Goal: Task Accomplishment & Management: Complete application form

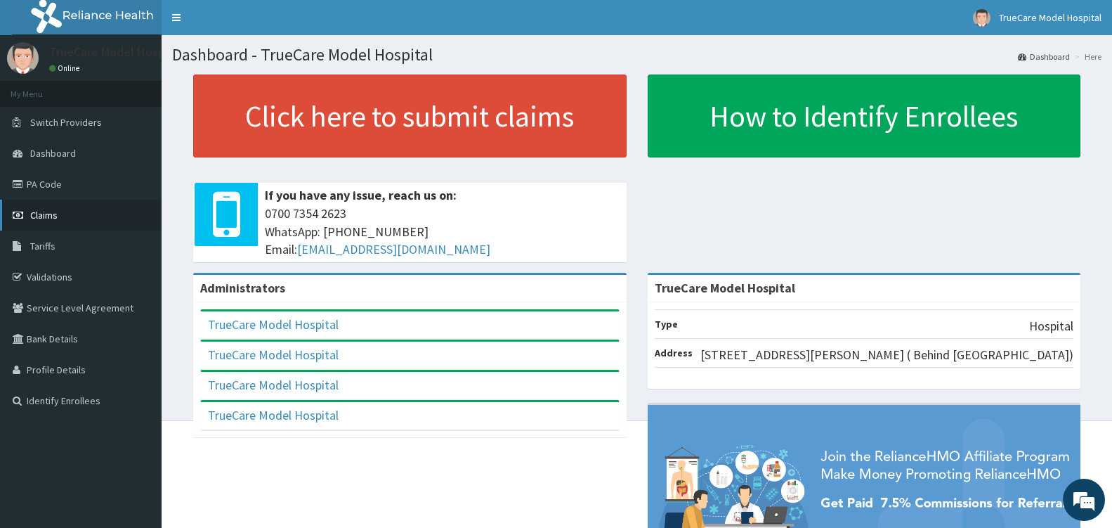
click at [49, 214] on span "Claims" at bounding box center [43, 215] width 27 height 13
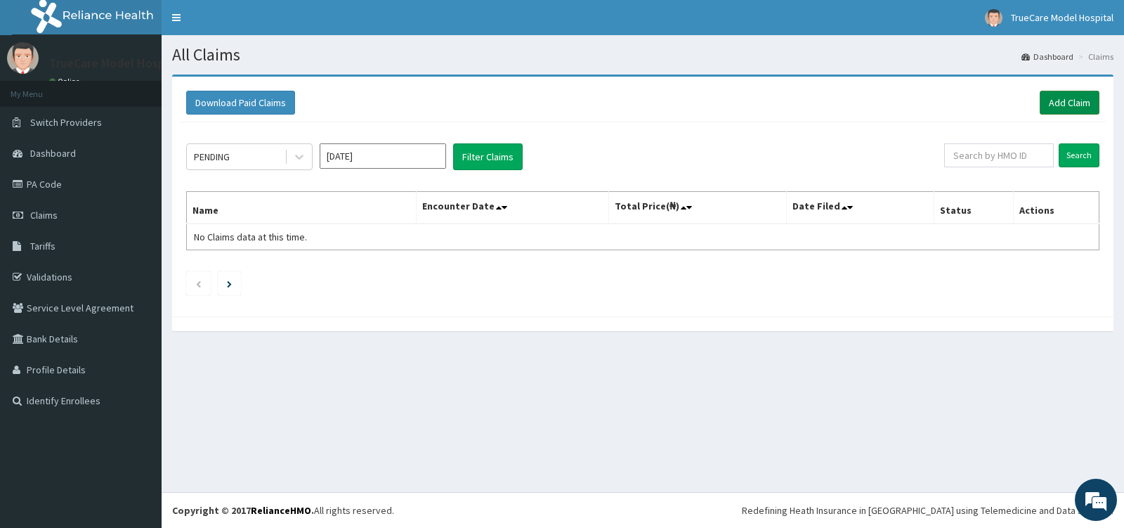
click at [1070, 105] on link "Add Claim" at bounding box center [1070, 103] width 60 height 24
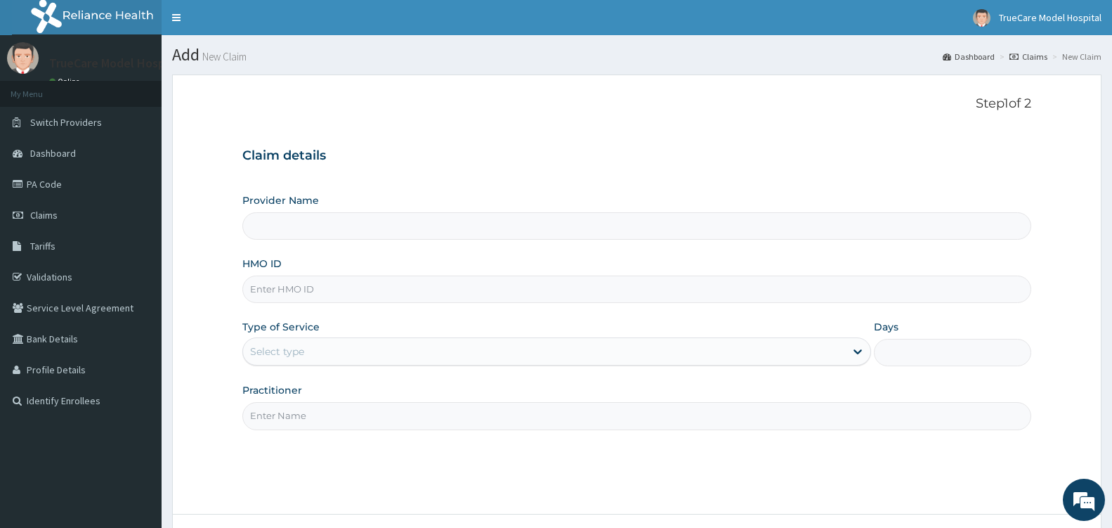
type input "TrueCare Model Hospital"
click at [308, 297] on input "HMO ID" at bounding box center [636, 288] width 789 height 27
type input "TFE/11523/A"
click at [442, 357] on div "Select type" at bounding box center [544, 351] width 602 height 22
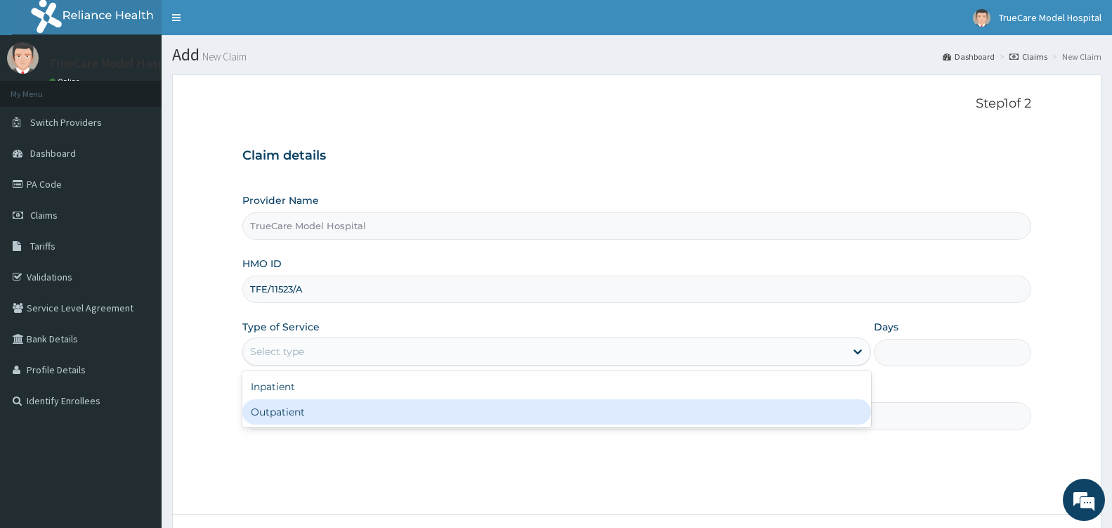
click at [377, 414] on div "Outpatient" at bounding box center [556, 411] width 629 height 25
type input "1"
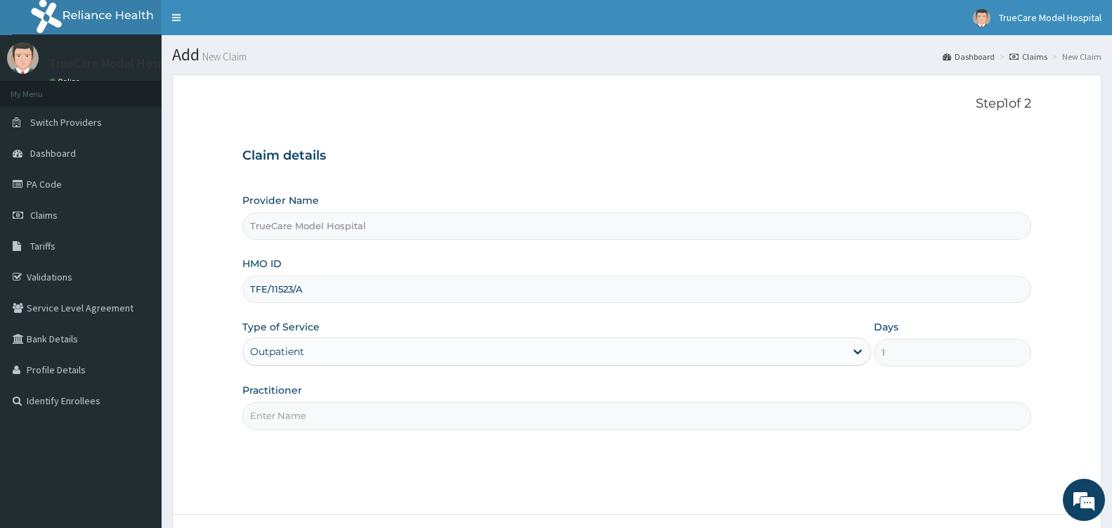
click at [377, 414] on input "Practitioner" at bounding box center [636, 415] width 789 height 27
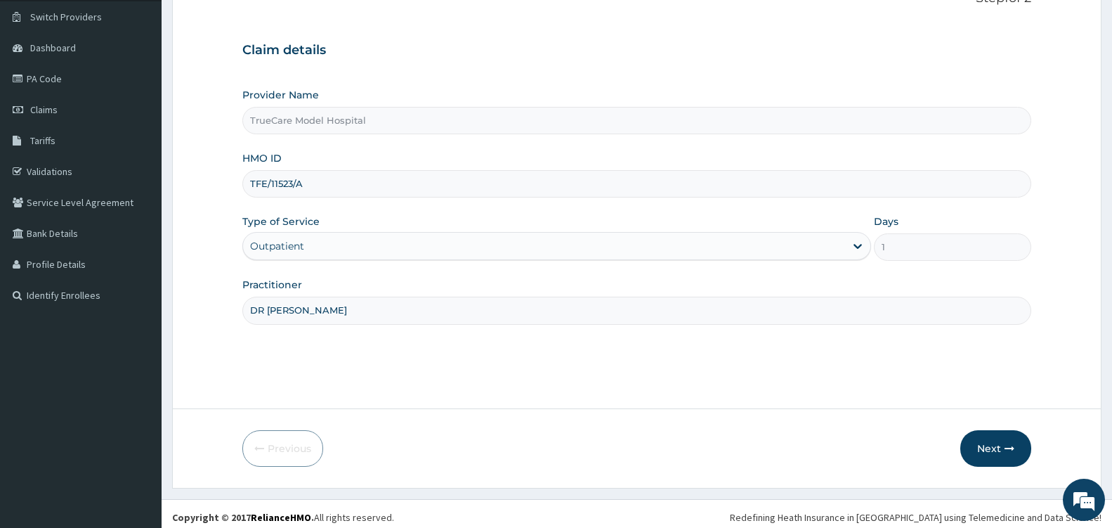
scroll to position [112, 0]
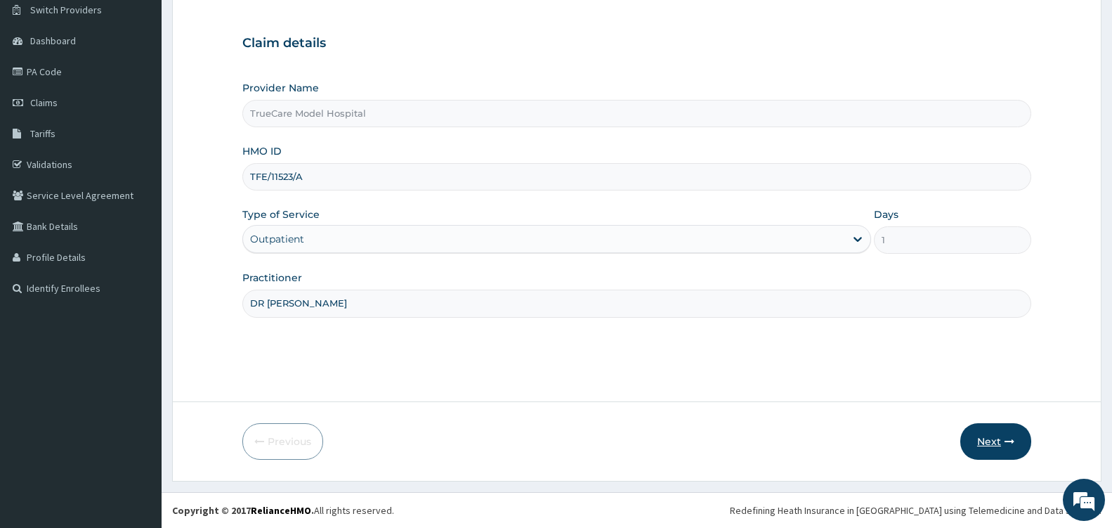
type input "DR [PERSON_NAME]"
click at [988, 437] on button "Next" at bounding box center [995, 441] width 71 height 37
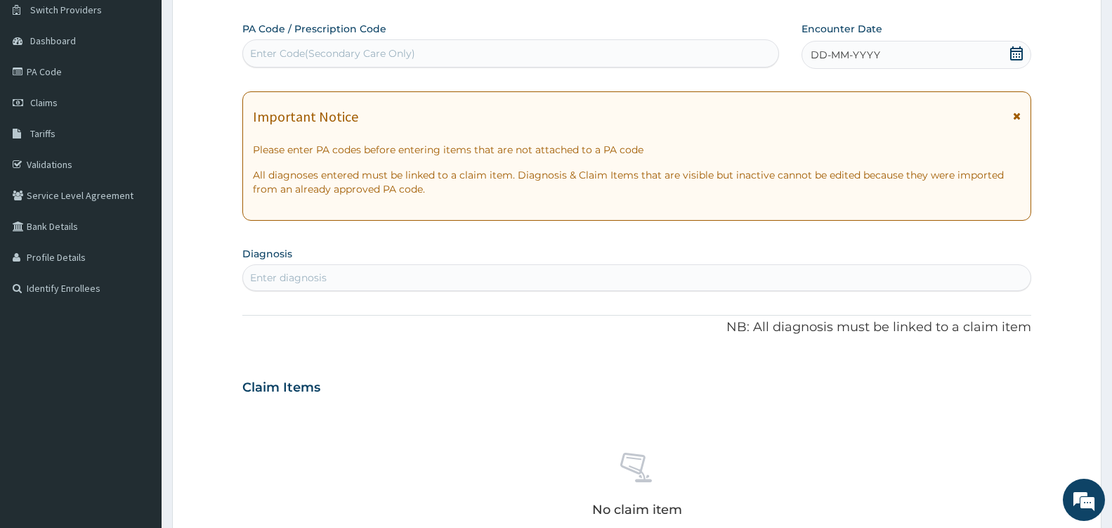
click at [1019, 54] on icon at bounding box center [1016, 53] width 13 height 14
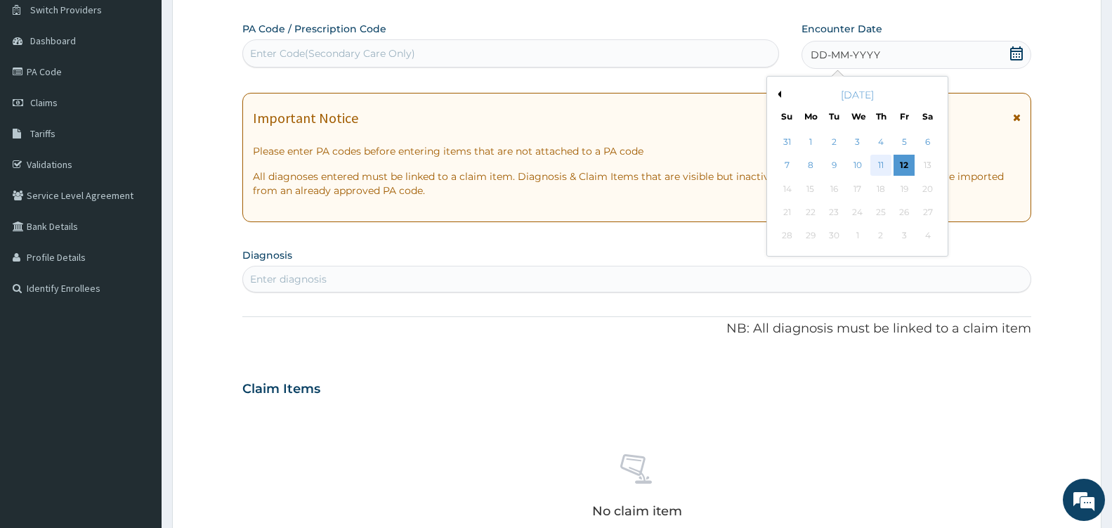
click at [881, 163] on div "11" at bounding box center [880, 165] width 21 height 21
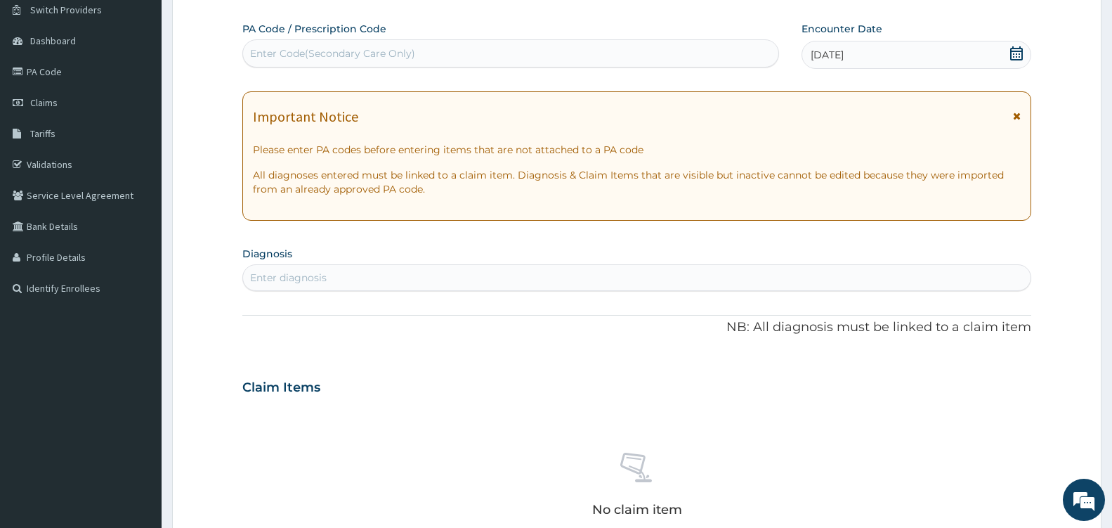
click at [318, 277] on div "Enter diagnosis" at bounding box center [288, 277] width 77 height 14
type input "[MEDICAL_DATA]"
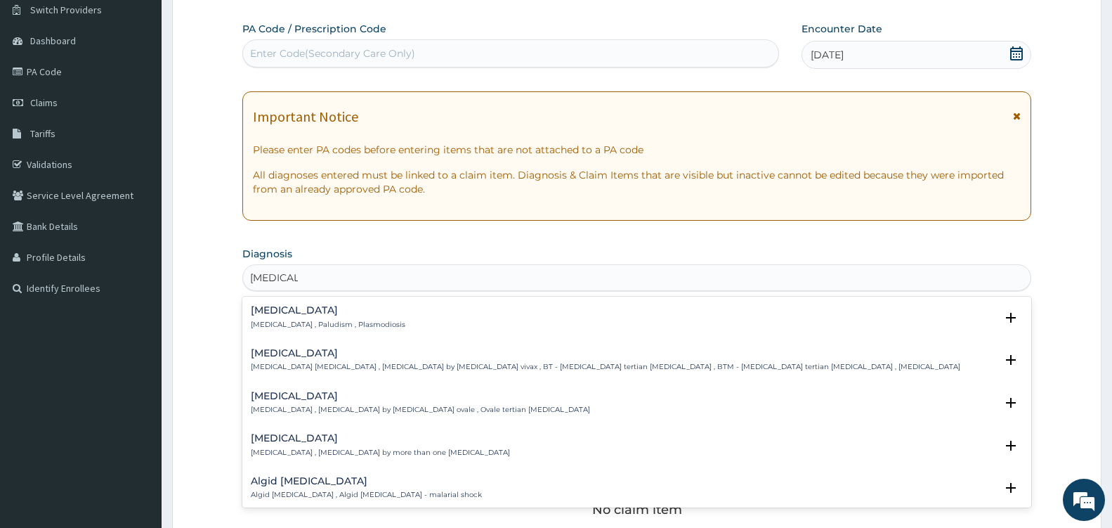
click at [318, 311] on h4 "[MEDICAL_DATA]" at bounding box center [328, 310] width 155 height 11
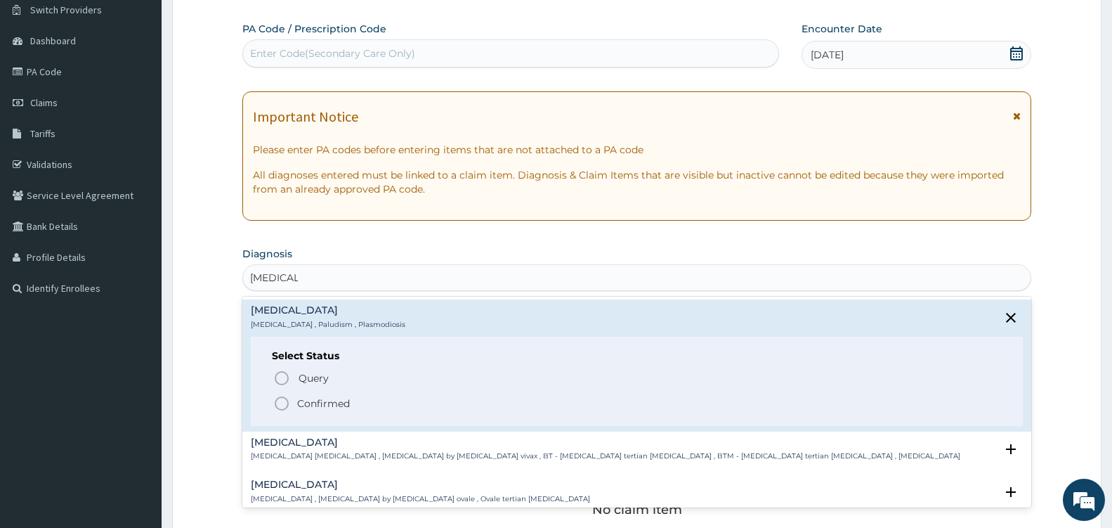
click at [285, 398] on circle "status option filled" at bounding box center [281, 403] width 13 height 13
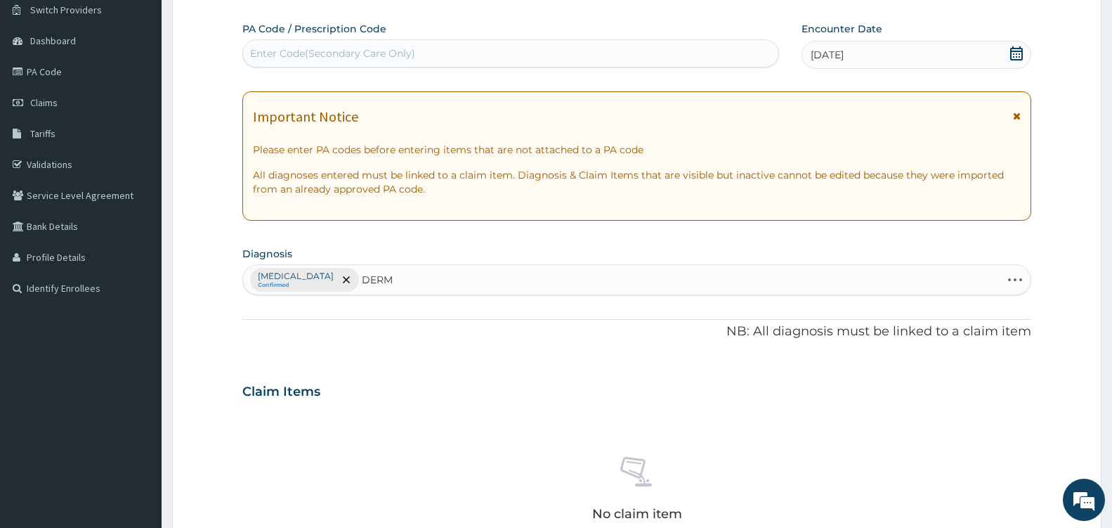
type input "DERMA"
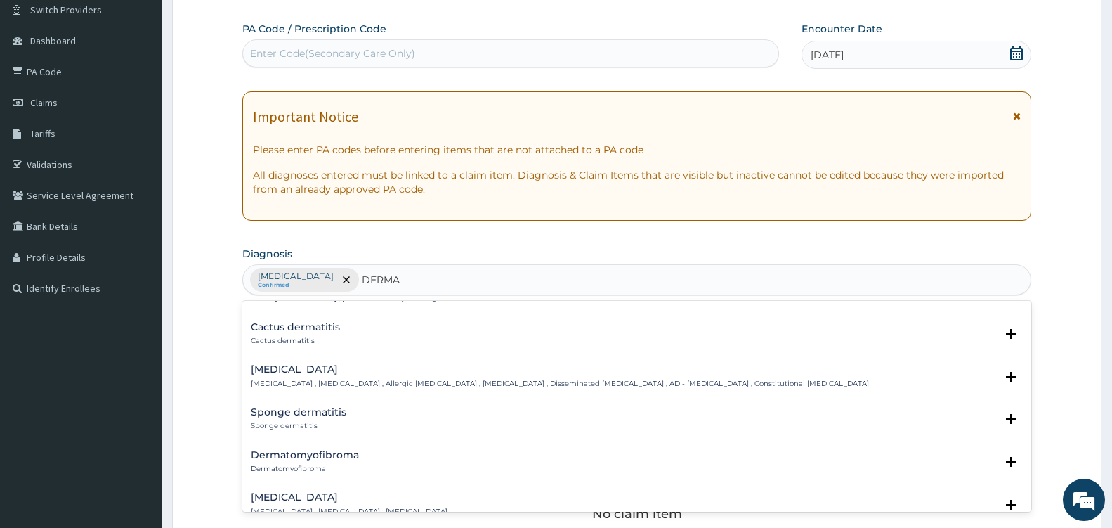
scroll to position [1836, 0]
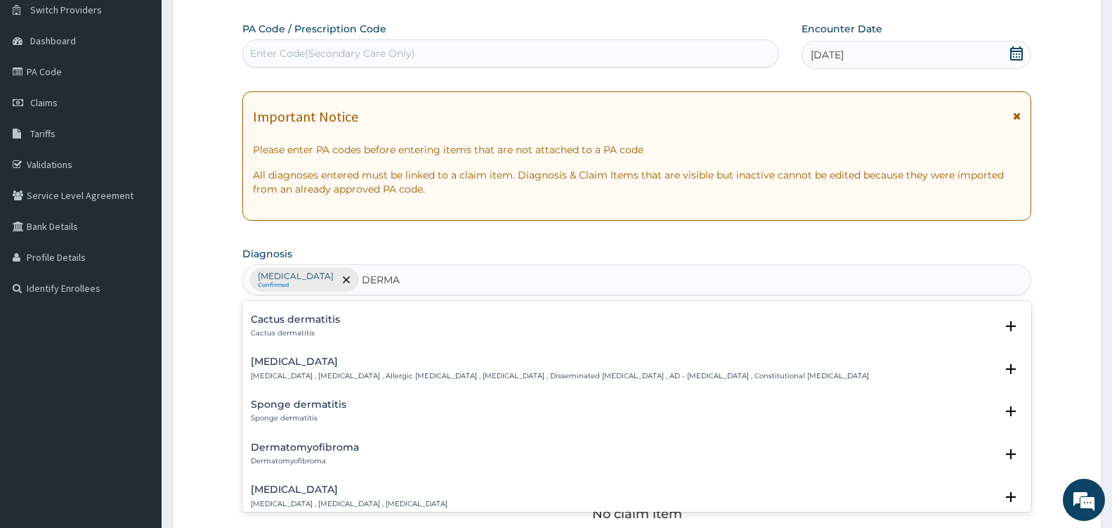
click at [309, 367] on h4 "[MEDICAL_DATA]" at bounding box center [560, 361] width 618 height 11
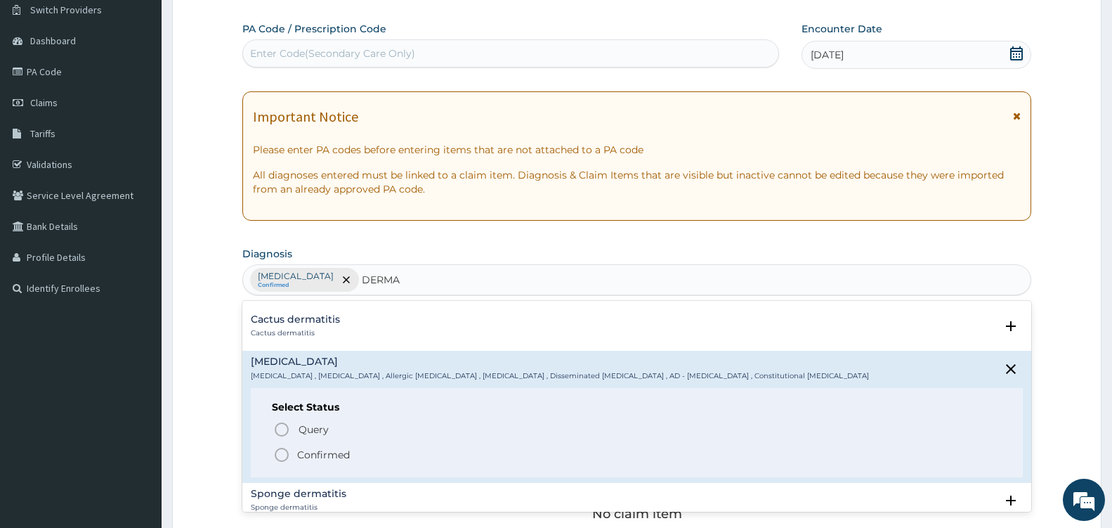
click at [280, 452] on icon "status option filled" at bounding box center [281, 454] width 17 height 17
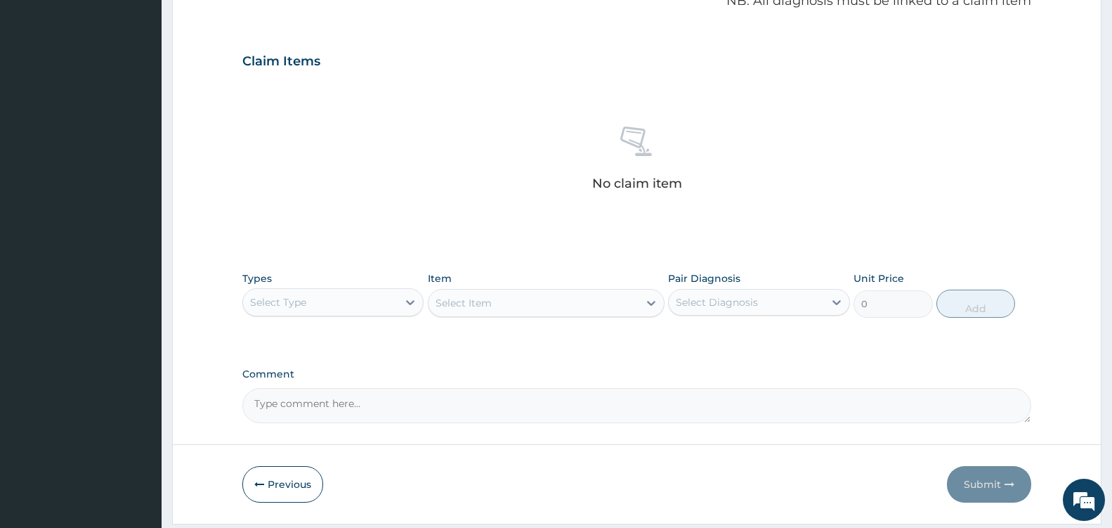
scroll to position [457, 0]
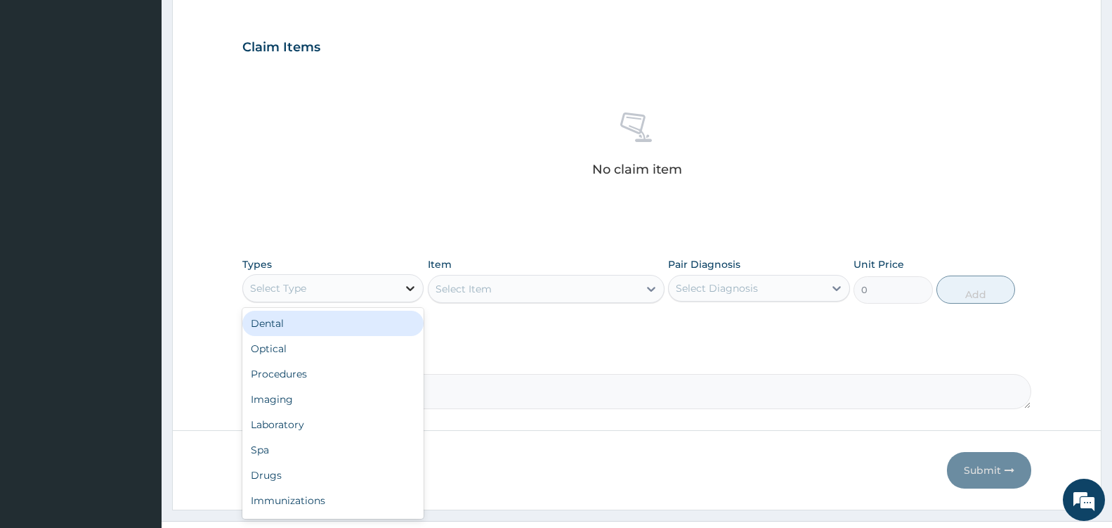
click at [412, 295] on div at bounding box center [410, 287] width 25 height 25
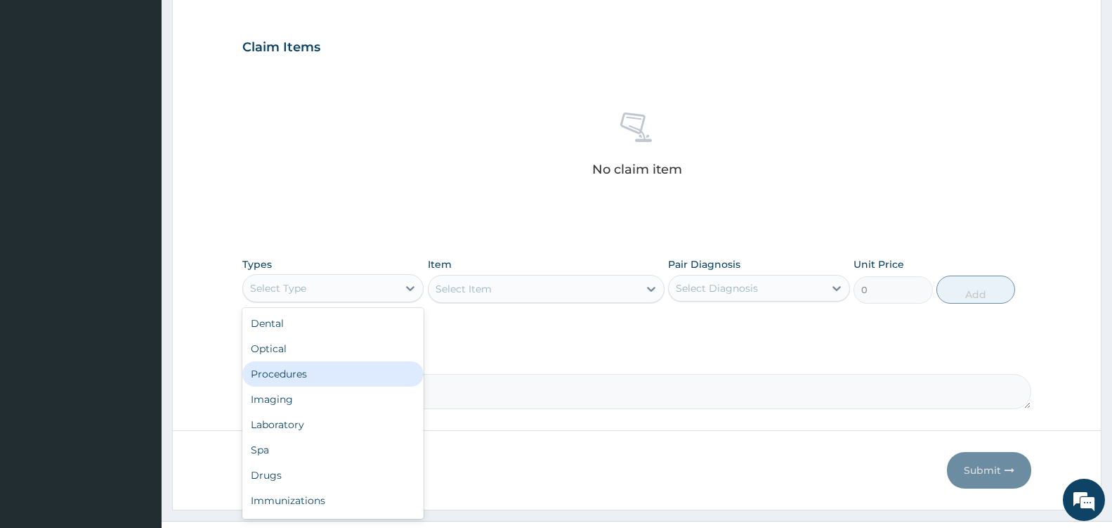
click at [337, 377] on div "Procedures" at bounding box center [332, 373] width 181 height 25
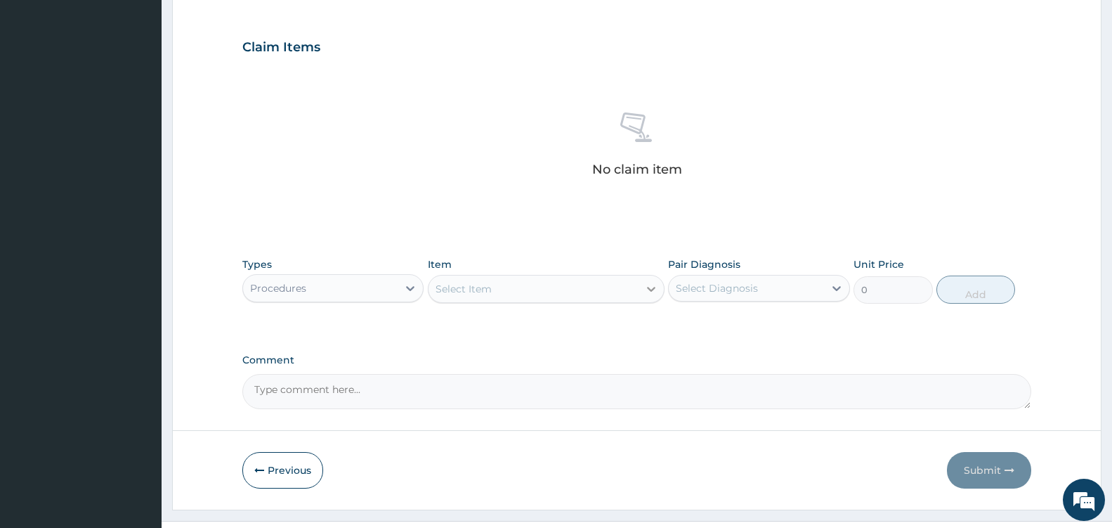
click at [649, 283] on icon at bounding box center [651, 289] width 14 height 14
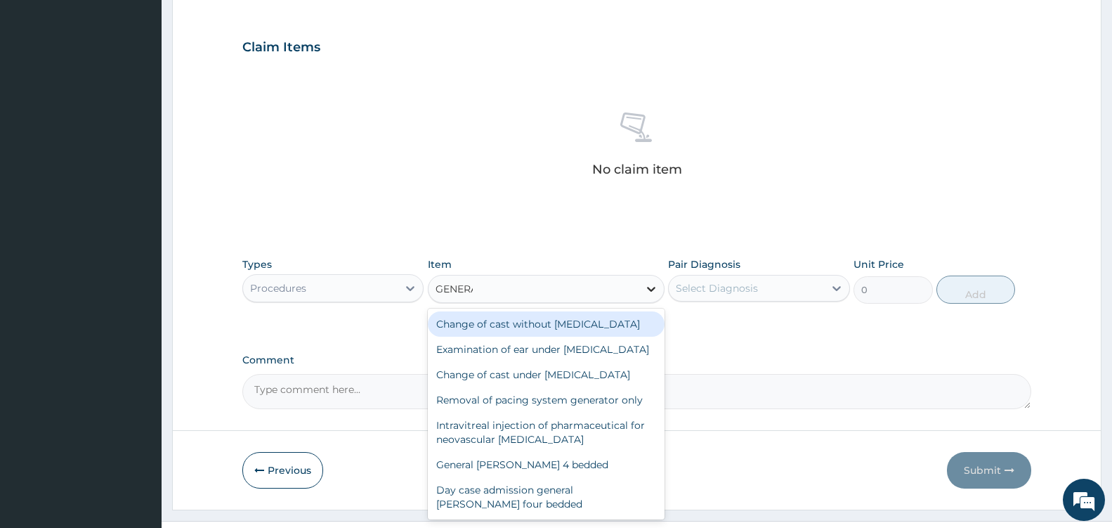
type input "GENERAL"
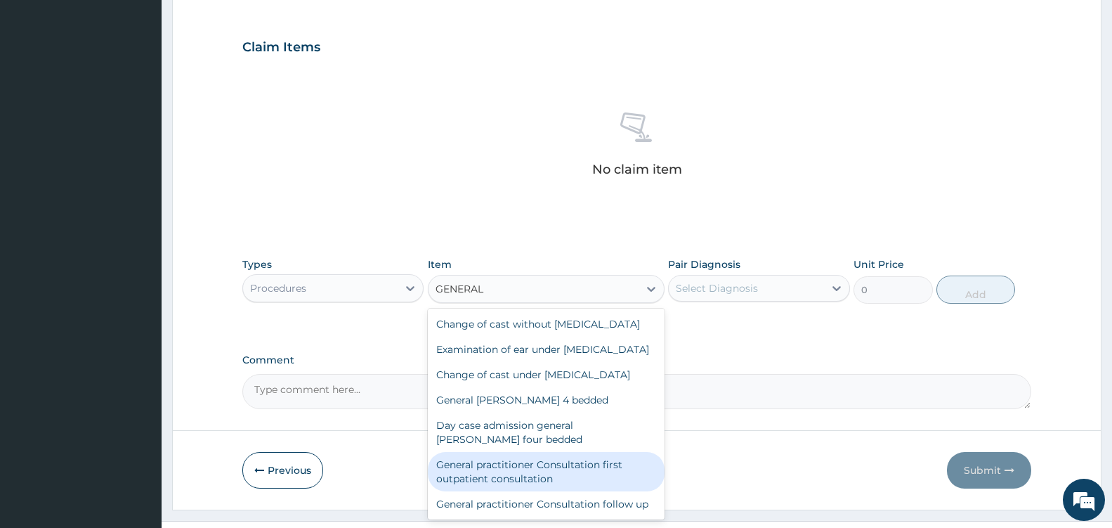
click at [547, 491] on div "General practitioner Consultation first outpatient consultation" at bounding box center [546, 471] width 237 height 39
type input "3600"
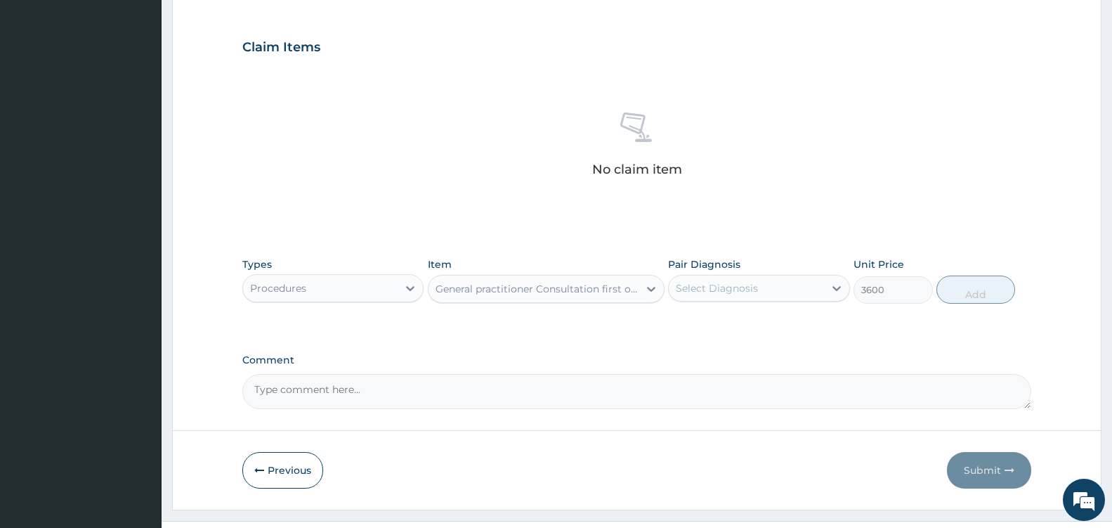
click at [822, 281] on div "Select Diagnosis" at bounding box center [746, 288] width 155 height 22
click at [765, 321] on div "[MEDICAL_DATA]" at bounding box center [758, 324] width 181 height 29
checkbox input "true"
click at [980, 297] on button "Add" at bounding box center [976, 289] width 79 height 28
type input "0"
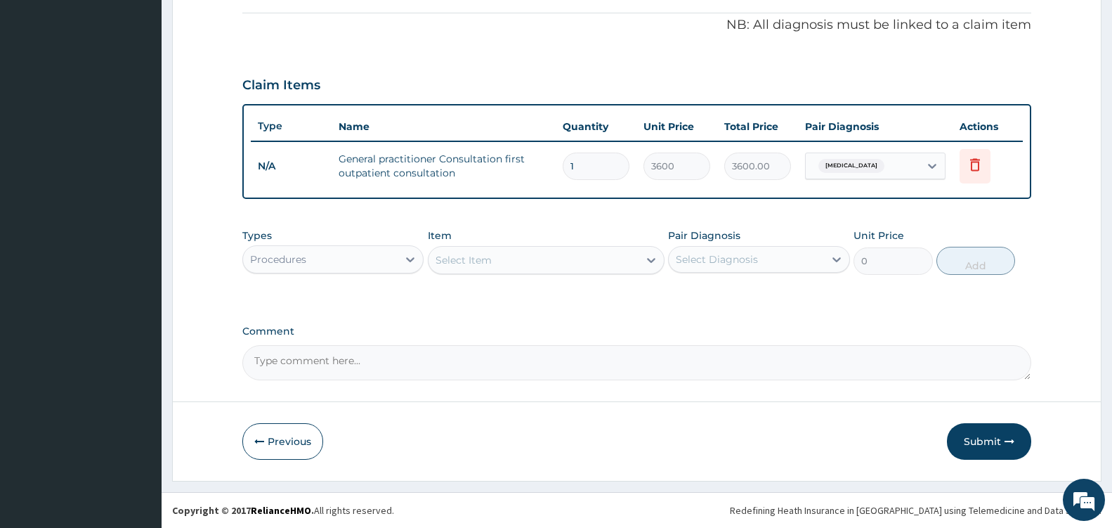
scroll to position [419, 0]
click at [402, 259] on div at bounding box center [410, 259] width 25 height 25
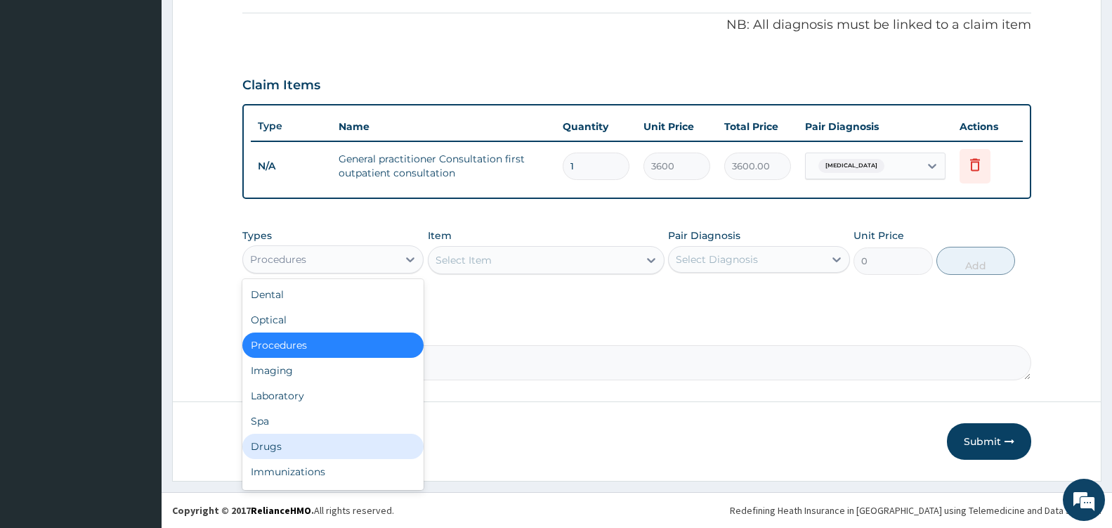
click at [288, 448] on div "Drugs" at bounding box center [332, 445] width 181 height 25
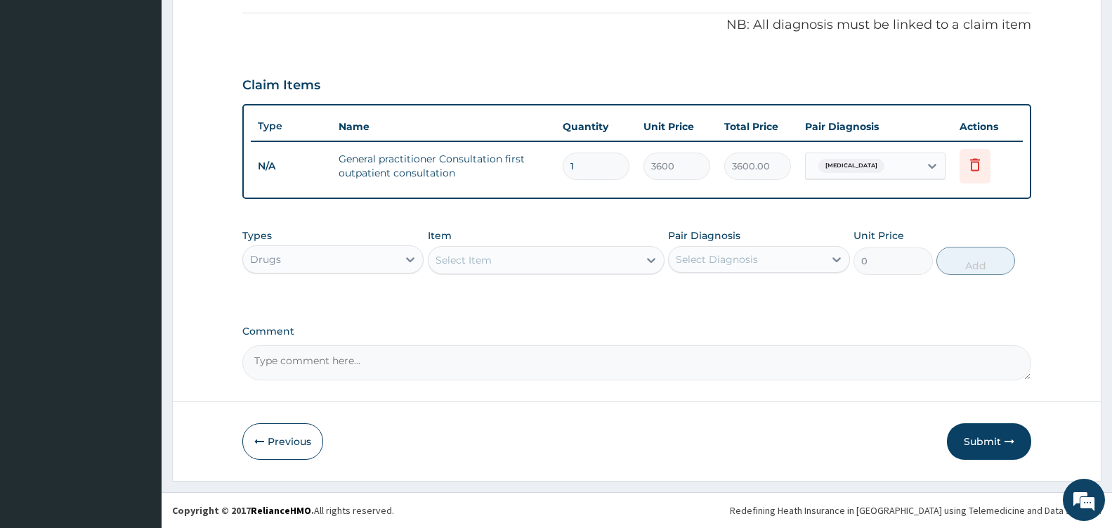
click at [634, 258] on div "Select Item" at bounding box center [534, 260] width 210 height 22
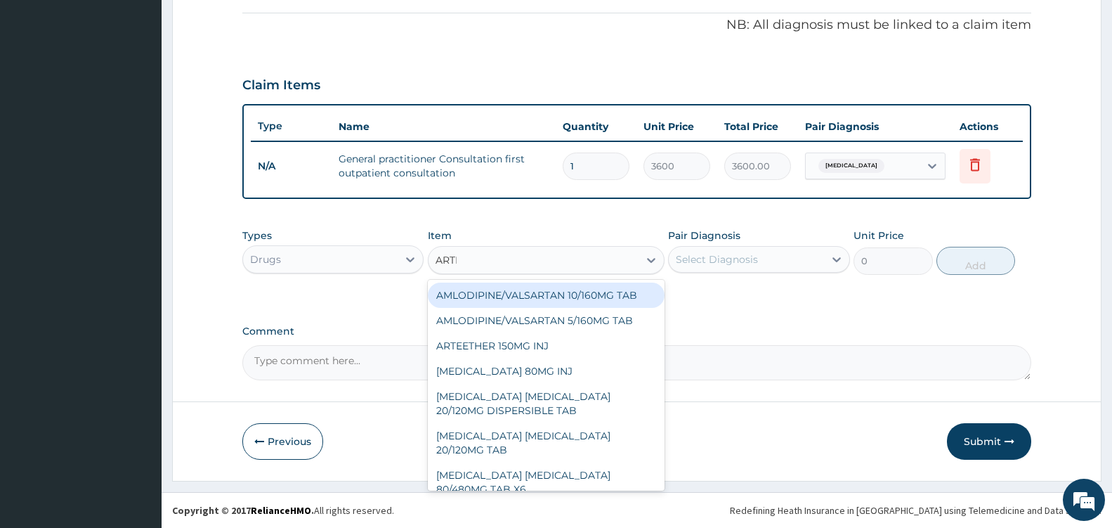
type input "ARTEM"
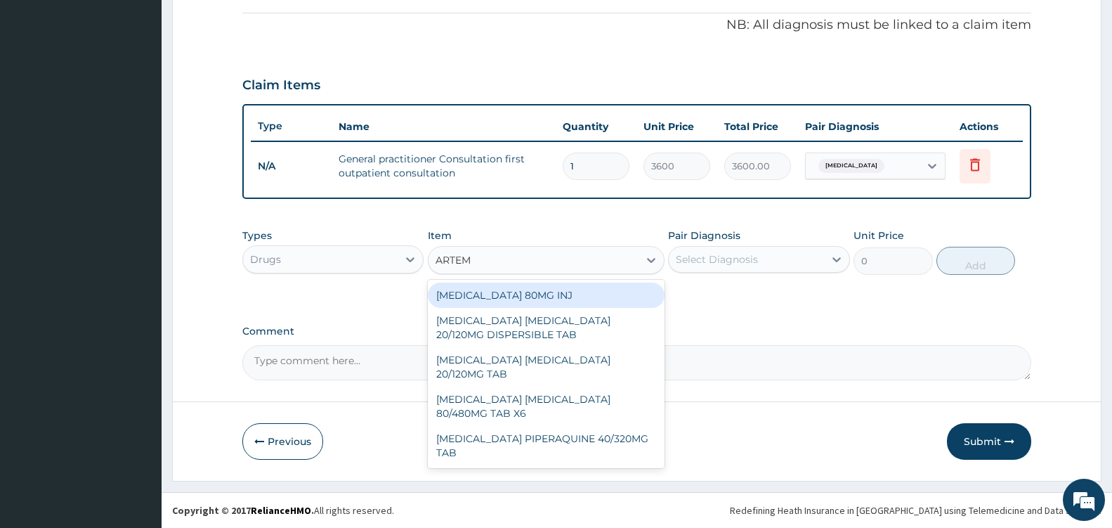
click at [580, 296] on div "[MEDICAL_DATA] 80MG INJ" at bounding box center [546, 294] width 237 height 25
type input "1400"
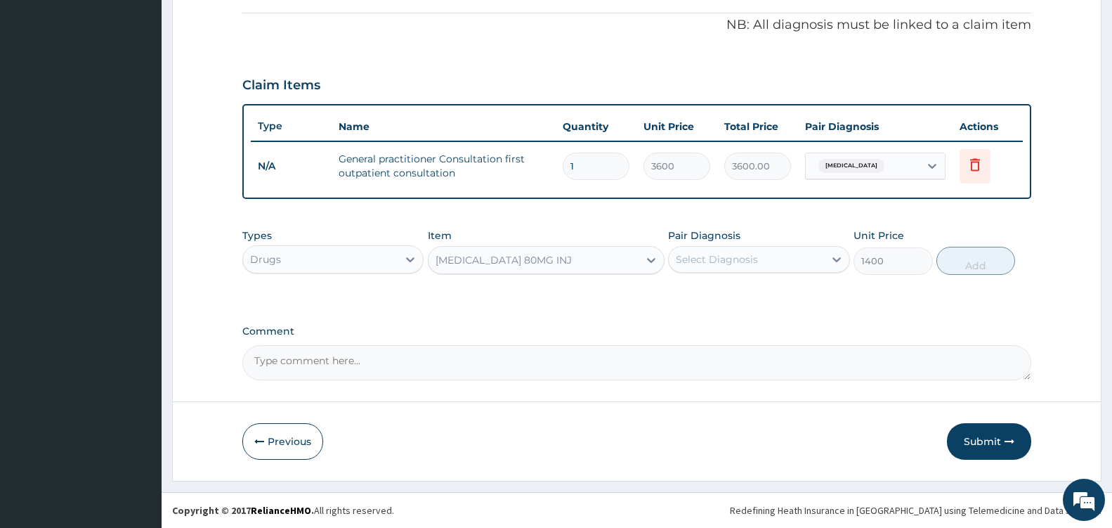
click at [781, 258] on div "Select Diagnosis" at bounding box center [746, 259] width 155 height 22
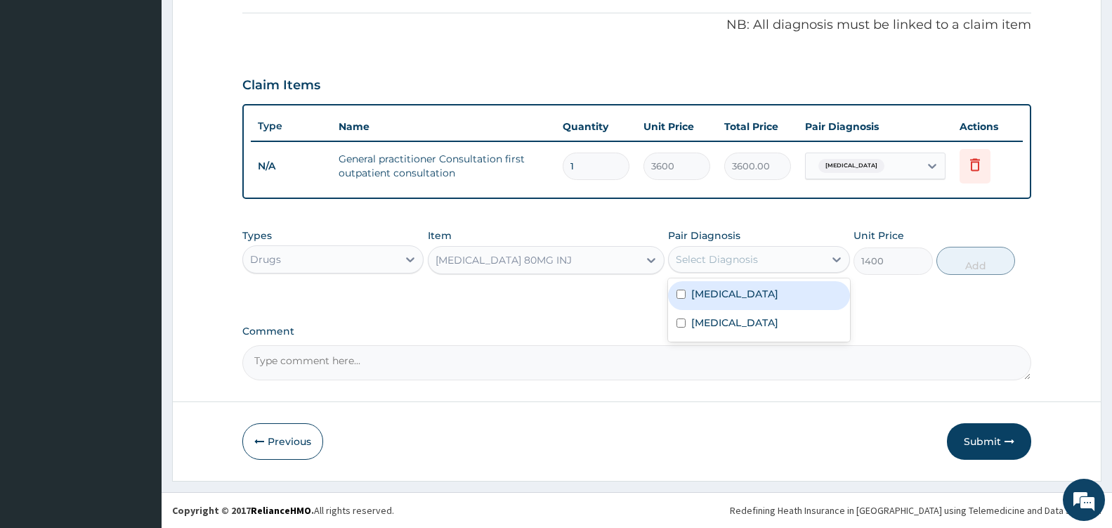
click at [738, 294] on div "[MEDICAL_DATA]" at bounding box center [758, 295] width 181 height 29
checkbox input "true"
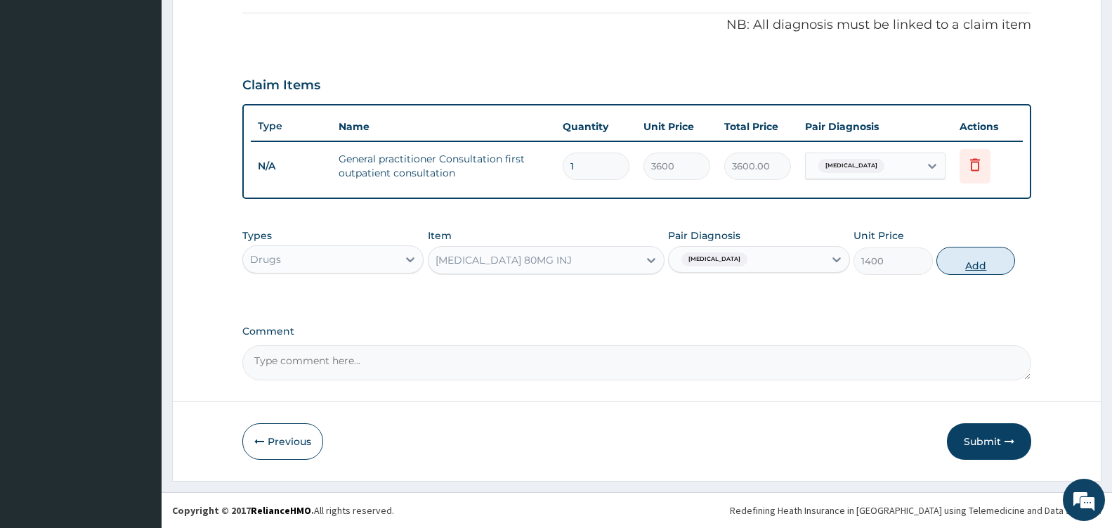
click at [972, 270] on button "Add" at bounding box center [976, 261] width 79 height 28
type input "0"
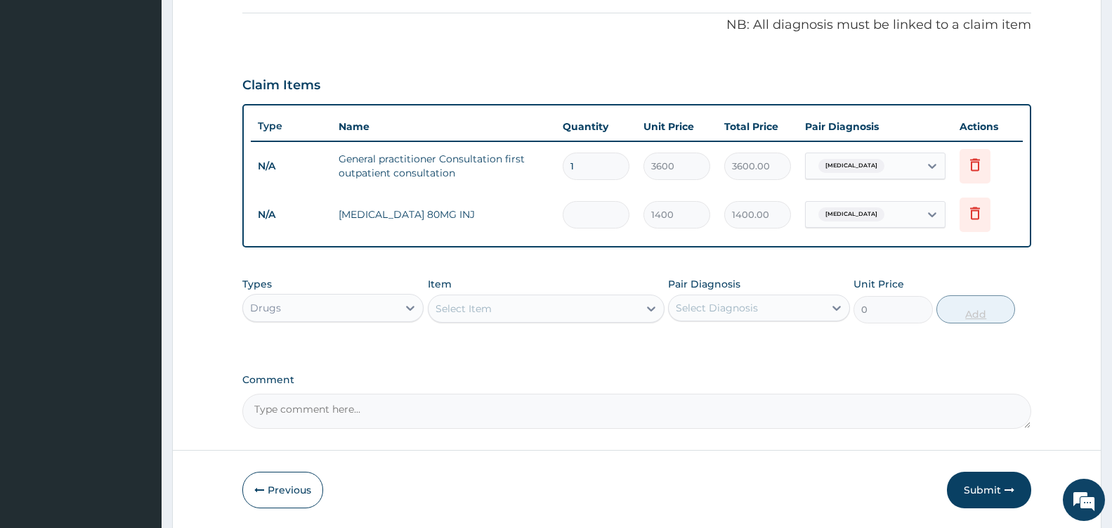
type input "0.00"
type input "2"
type input "2800.00"
type input "2"
click at [634, 304] on div "Select Item" at bounding box center [534, 308] width 210 height 22
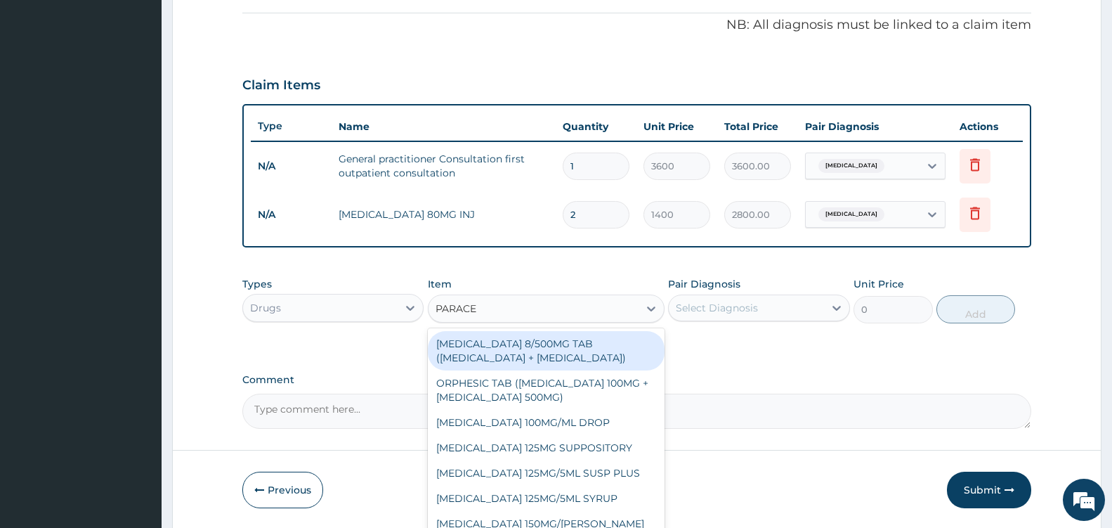
type input "PARACET"
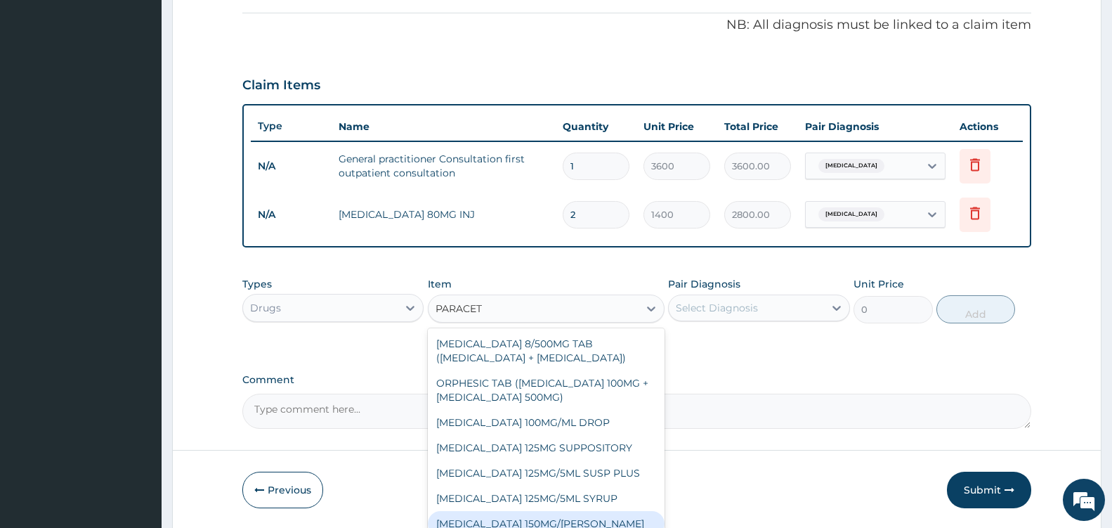
click at [564, 515] on div "[MEDICAL_DATA] 150MG/[PERSON_NAME]" at bounding box center [546, 523] width 237 height 25
type input "724.5"
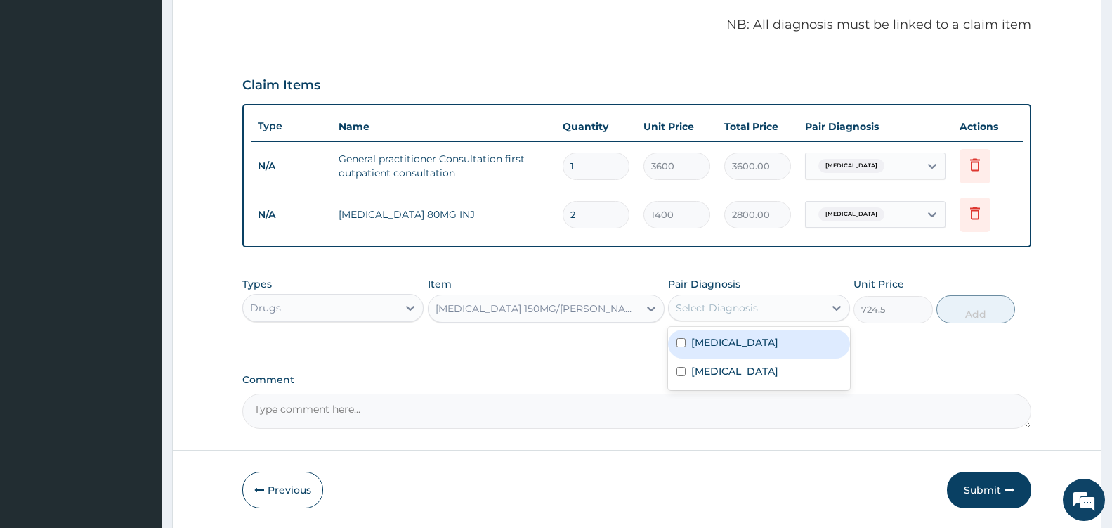
click at [821, 305] on div "Select Diagnosis" at bounding box center [746, 307] width 155 height 22
click at [790, 341] on div "[MEDICAL_DATA]" at bounding box center [758, 343] width 181 height 29
checkbox input "true"
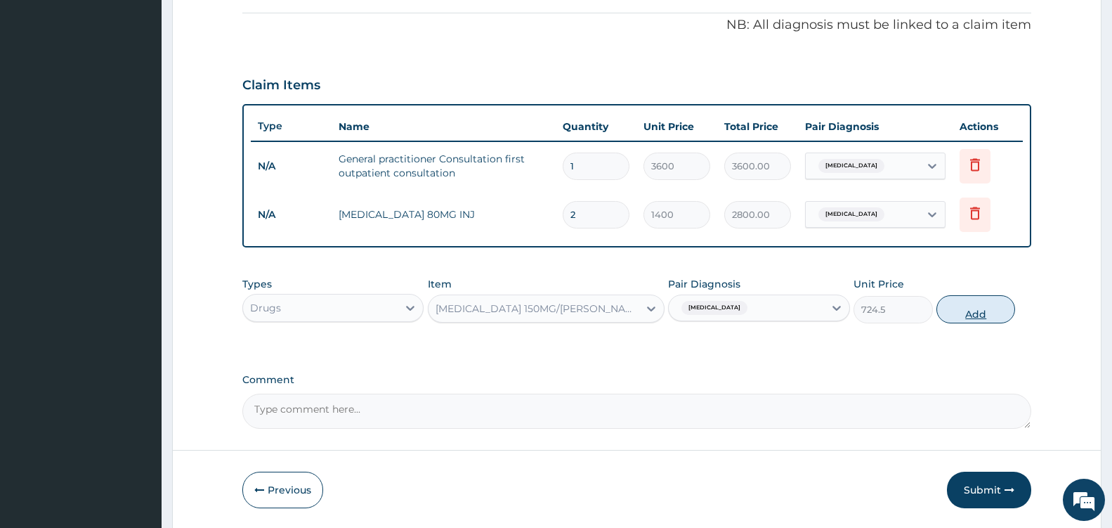
click at [967, 311] on button "Add" at bounding box center [976, 309] width 79 height 28
type input "0"
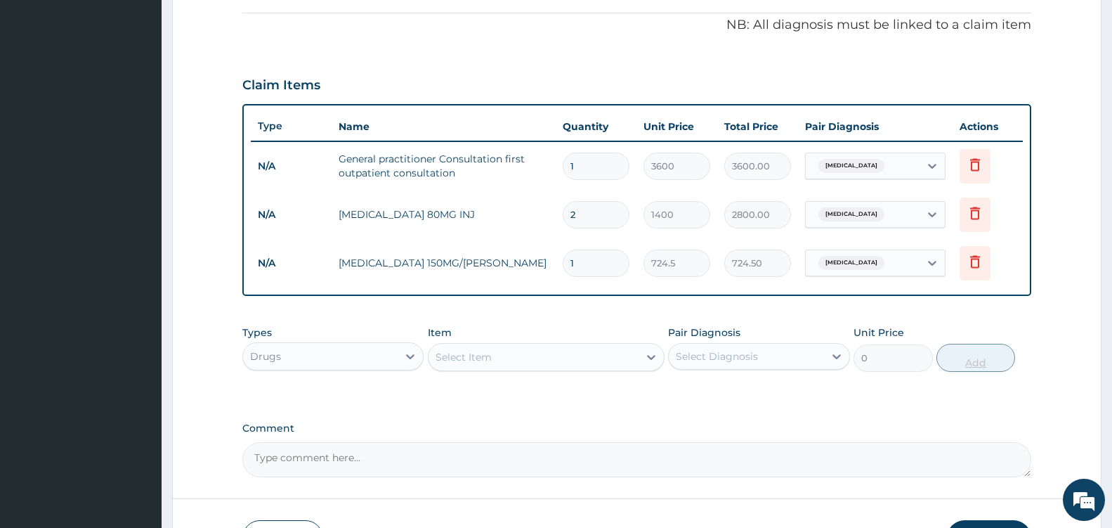
type input "0.00"
type input "4"
type input "2898.00"
type input "4"
click at [637, 351] on div "Select Item" at bounding box center [534, 357] width 210 height 22
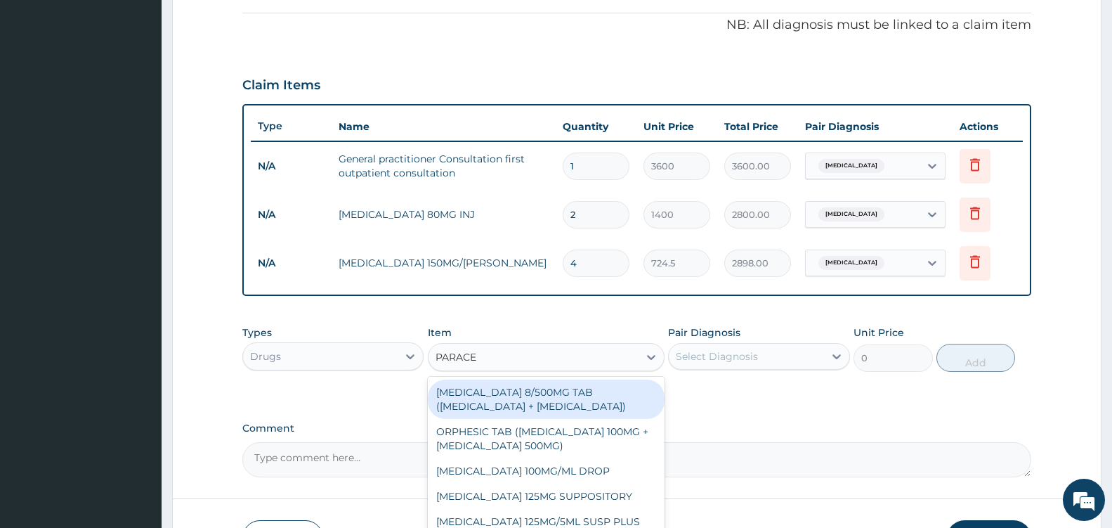
type input "PARACET"
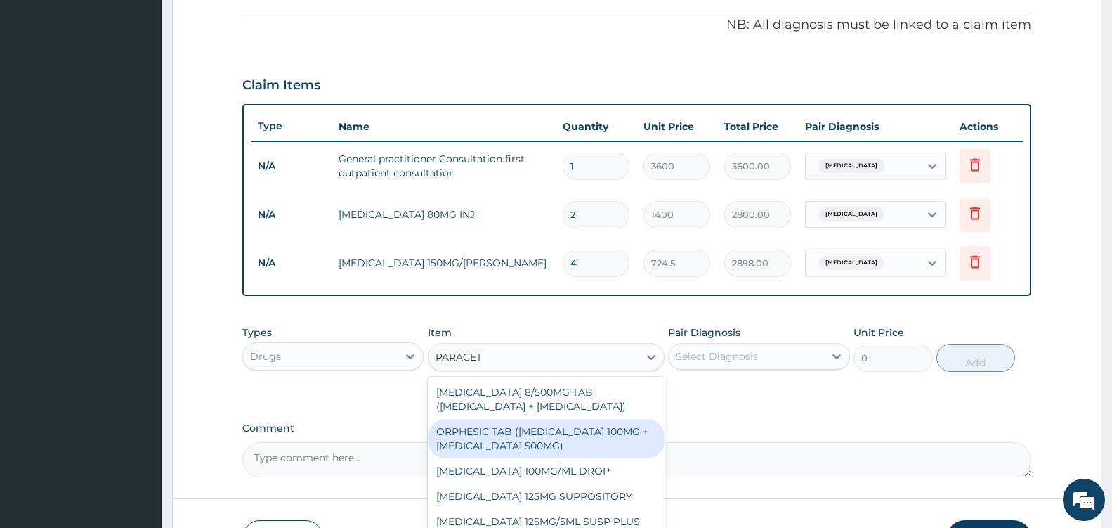
scroll to position [76, 0]
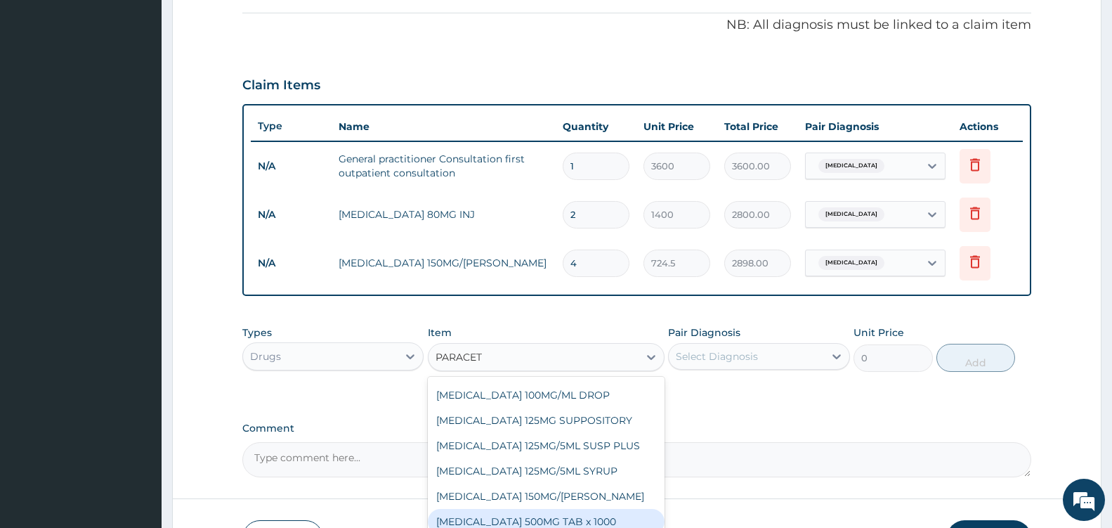
click at [598, 527] on div "[MEDICAL_DATA] 500MG TAB x 1000" at bounding box center [546, 521] width 237 height 25
type input "11.025"
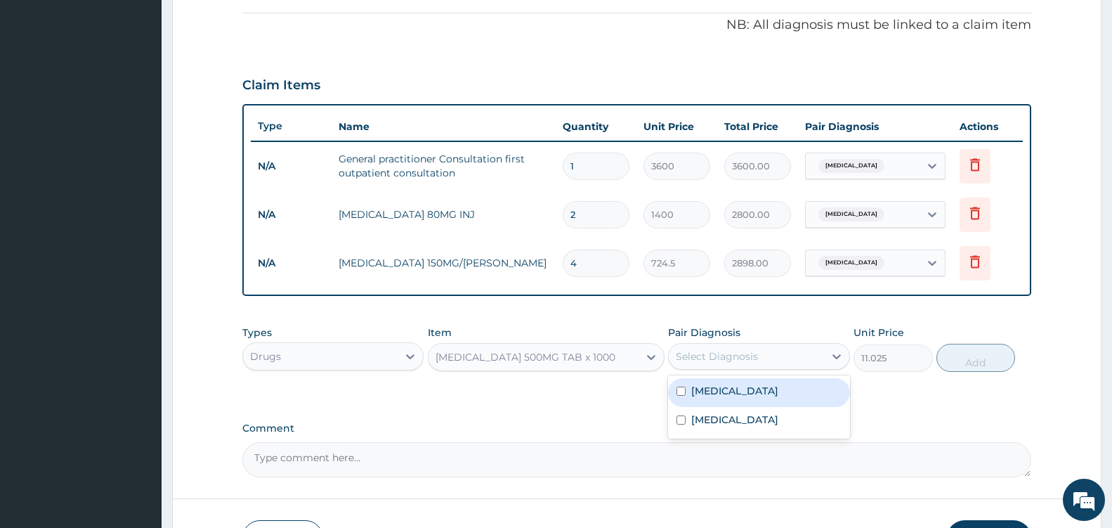
click at [806, 359] on div "Select Diagnosis" at bounding box center [746, 356] width 155 height 22
click at [772, 389] on div "[MEDICAL_DATA]" at bounding box center [758, 392] width 181 height 29
checkbox input "true"
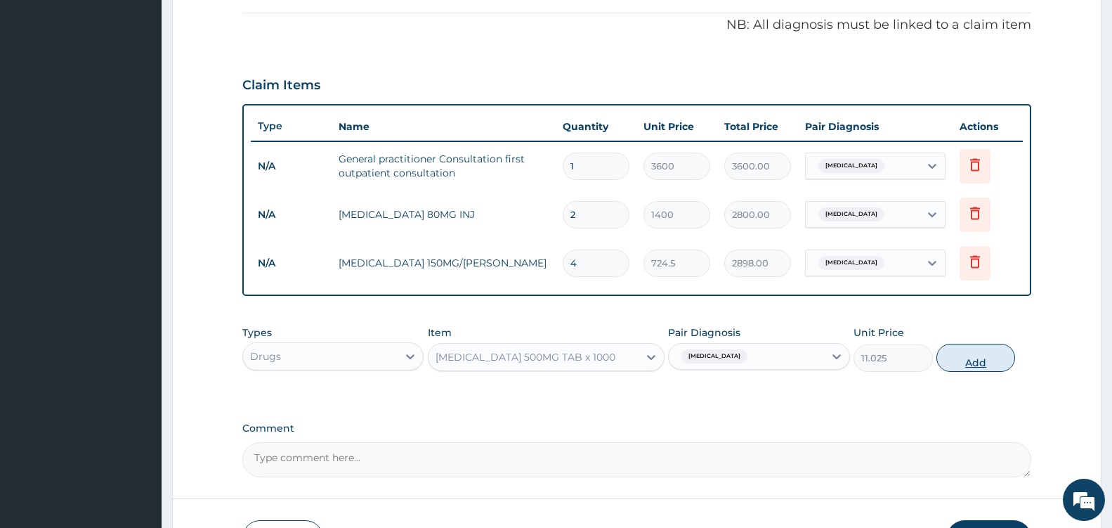
click at [967, 360] on button "Add" at bounding box center [976, 358] width 79 height 28
type input "0"
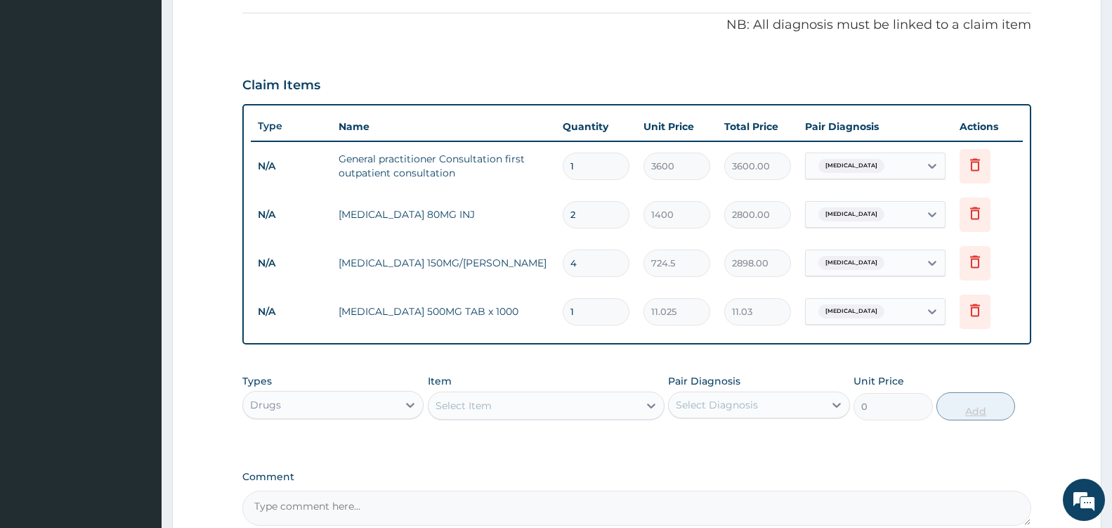
type input "18"
type input "198.45"
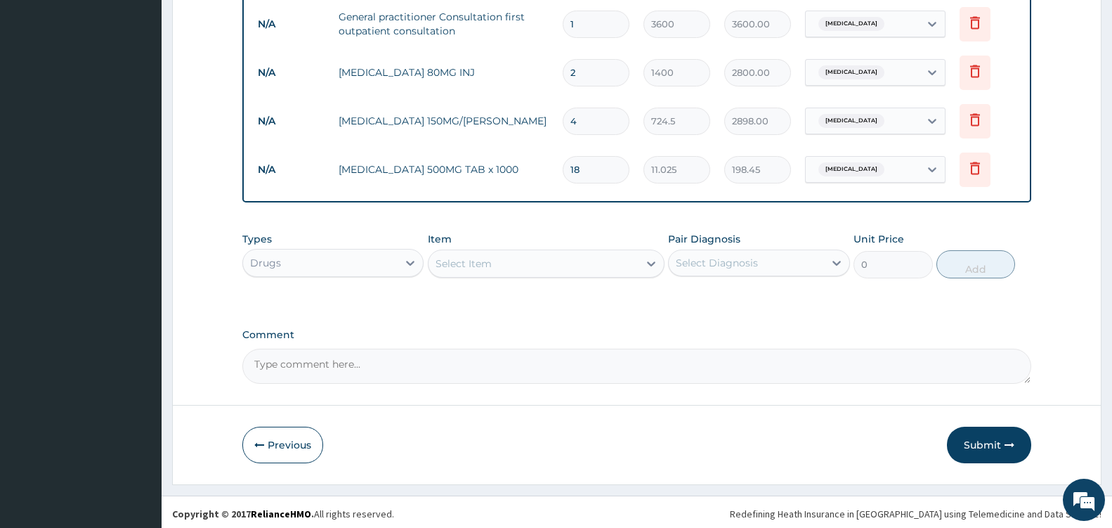
scroll to position [564, 0]
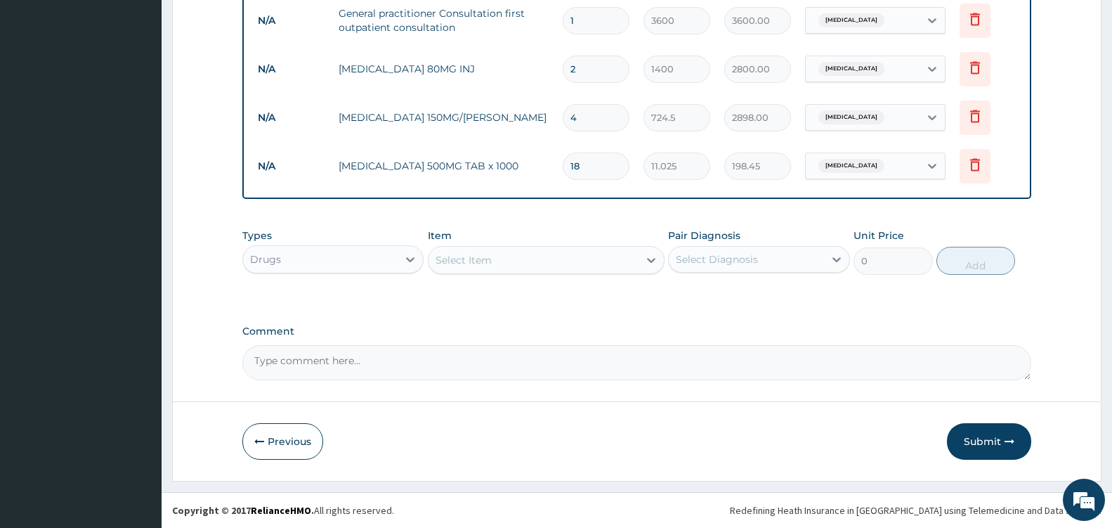
type input "18"
click at [625, 263] on div "Select Item" at bounding box center [534, 260] width 210 height 22
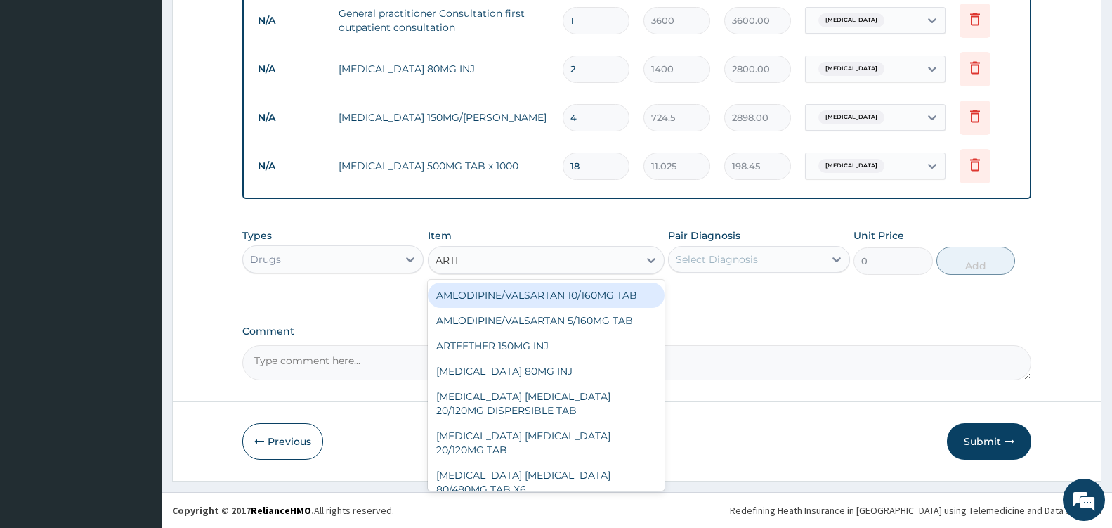
type input "ARTEM"
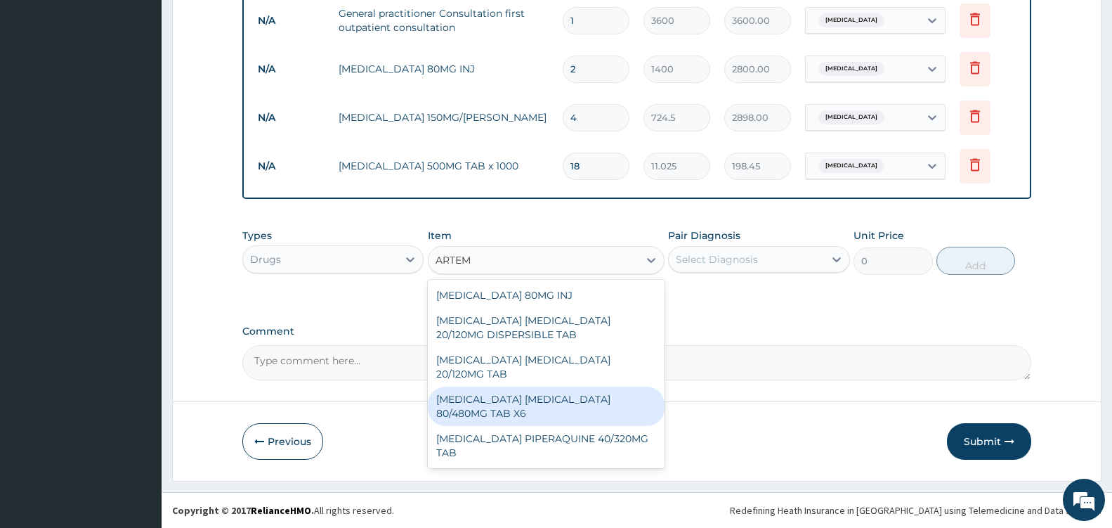
click at [602, 396] on div "[MEDICAL_DATA] [MEDICAL_DATA] 80/480MG TAB X6" at bounding box center [546, 405] width 237 height 39
type input "262.5"
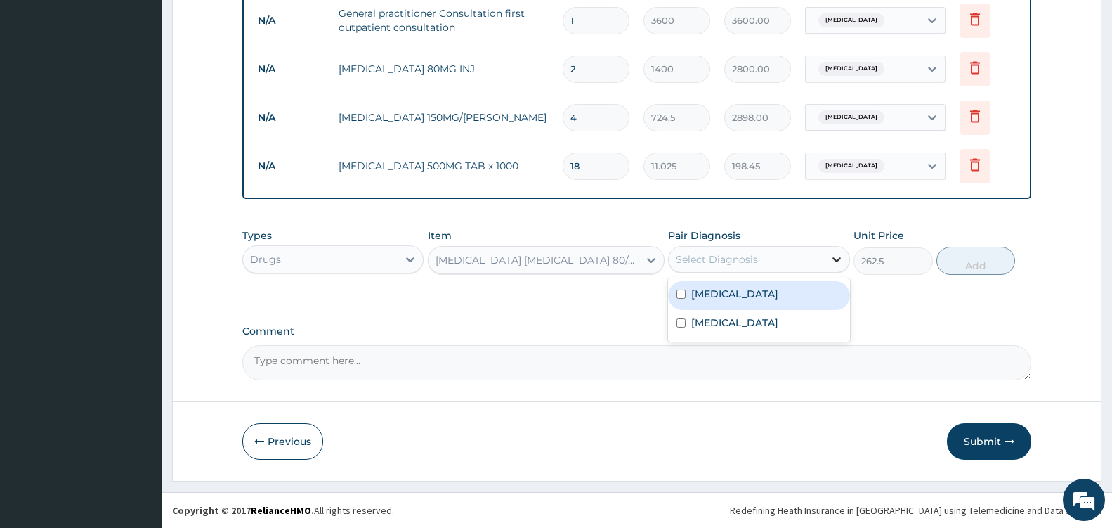
click at [828, 255] on div at bounding box center [836, 259] width 25 height 25
click at [778, 300] on div "[MEDICAL_DATA]" at bounding box center [758, 295] width 181 height 29
checkbox input "true"
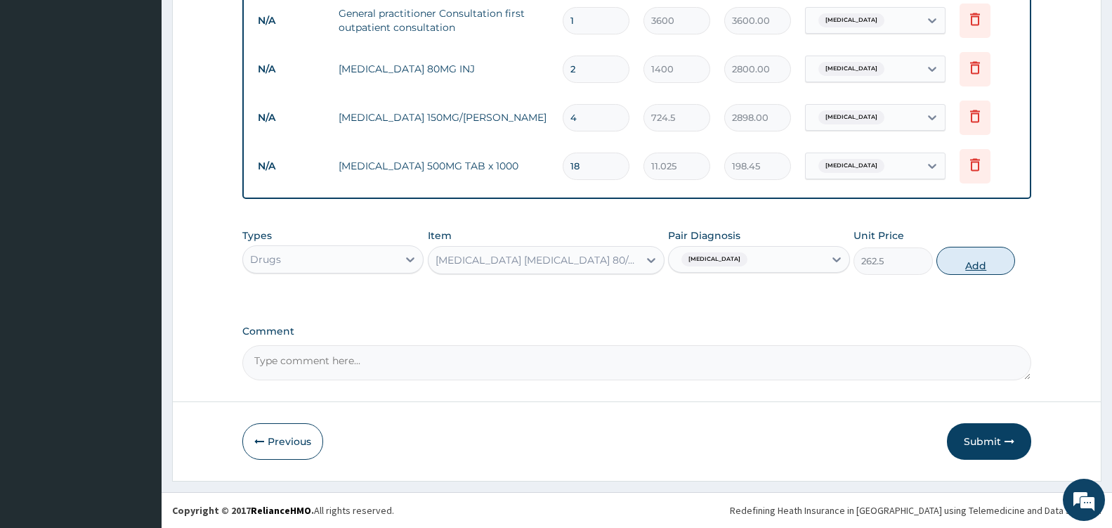
click at [970, 261] on button "Add" at bounding box center [976, 261] width 79 height 28
type input "0"
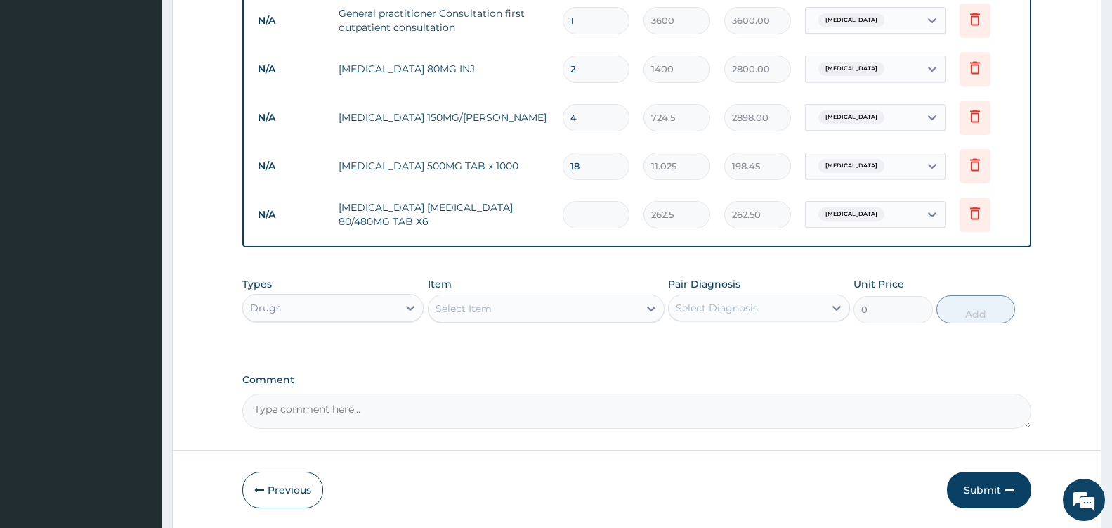
type input "0.00"
type input "6"
type input "1575.00"
type input "6"
click at [633, 306] on div "Select Item" at bounding box center [534, 308] width 210 height 22
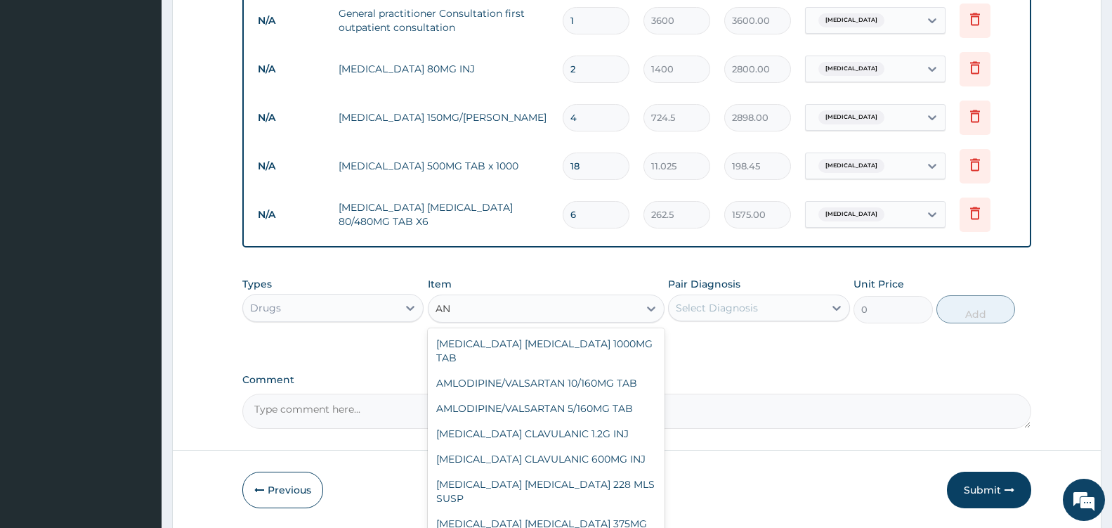
type input "A"
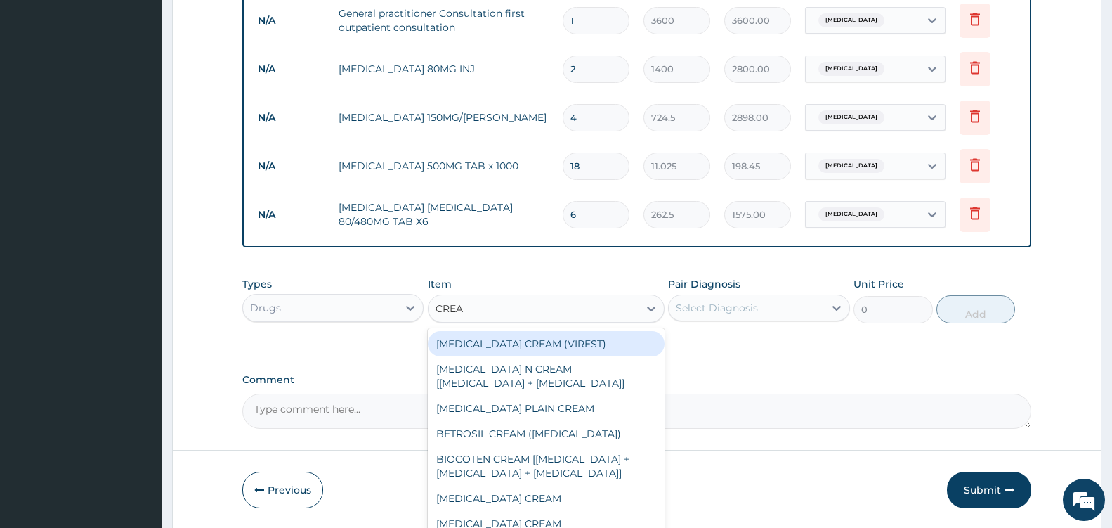
type input "CREAM"
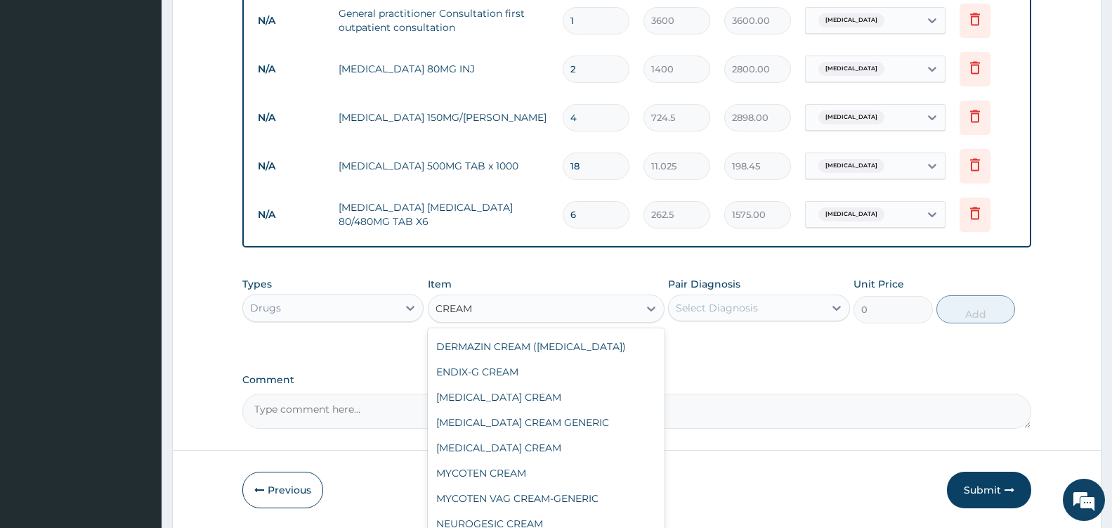
scroll to position [244, 0]
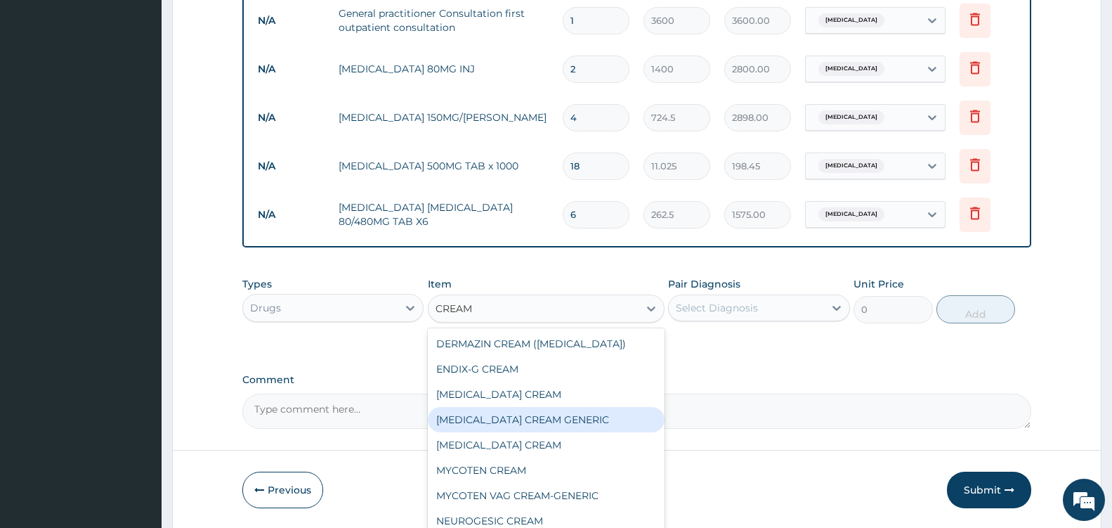
click at [545, 423] on div "[MEDICAL_DATA] CREAM GENERIC" at bounding box center [546, 419] width 237 height 25
type input "630"
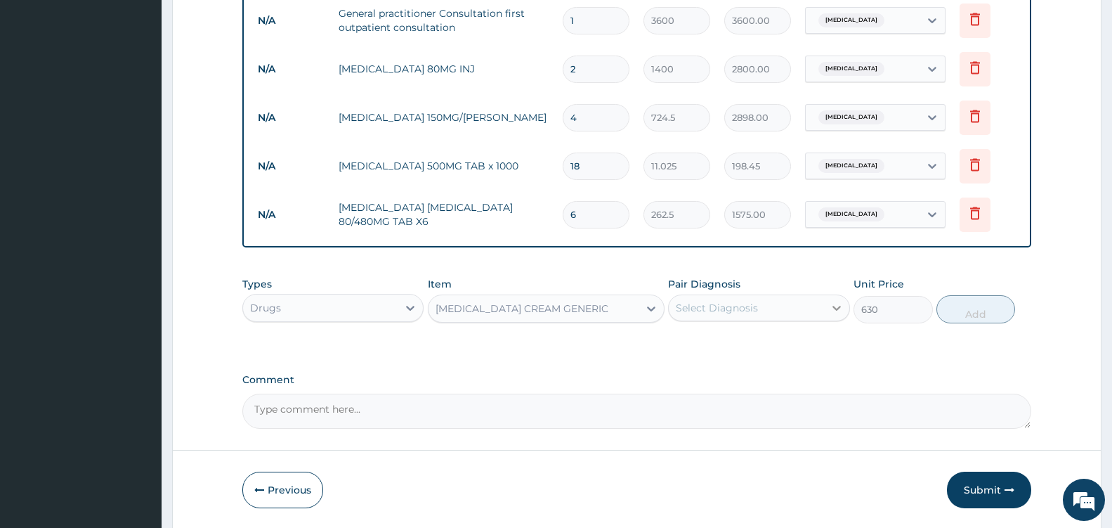
click at [833, 315] on div at bounding box center [836, 307] width 25 height 25
click at [778, 370] on label "[MEDICAL_DATA]" at bounding box center [734, 371] width 87 height 14
checkbox input "true"
click at [979, 308] on button "Add" at bounding box center [976, 309] width 79 height 28
type input "0"
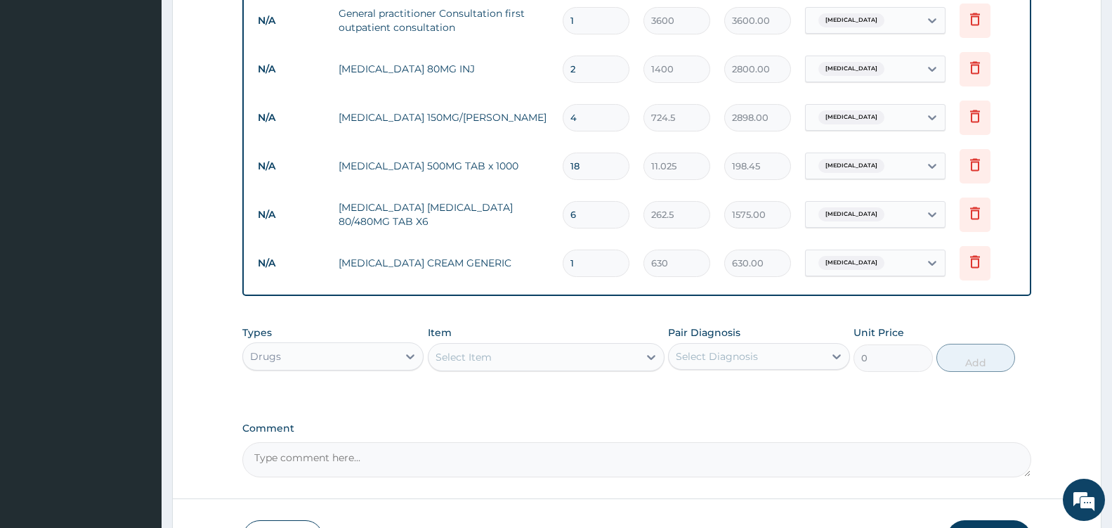
click at [611, 355] on div "Select Item" at bounding box center [534, 357] width 210 height 22
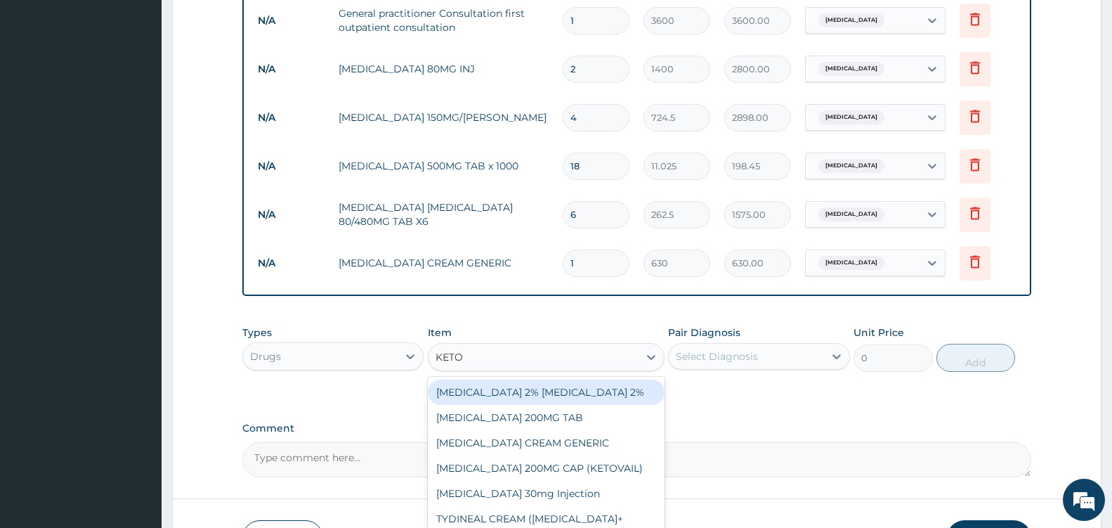
type input "KETOC"
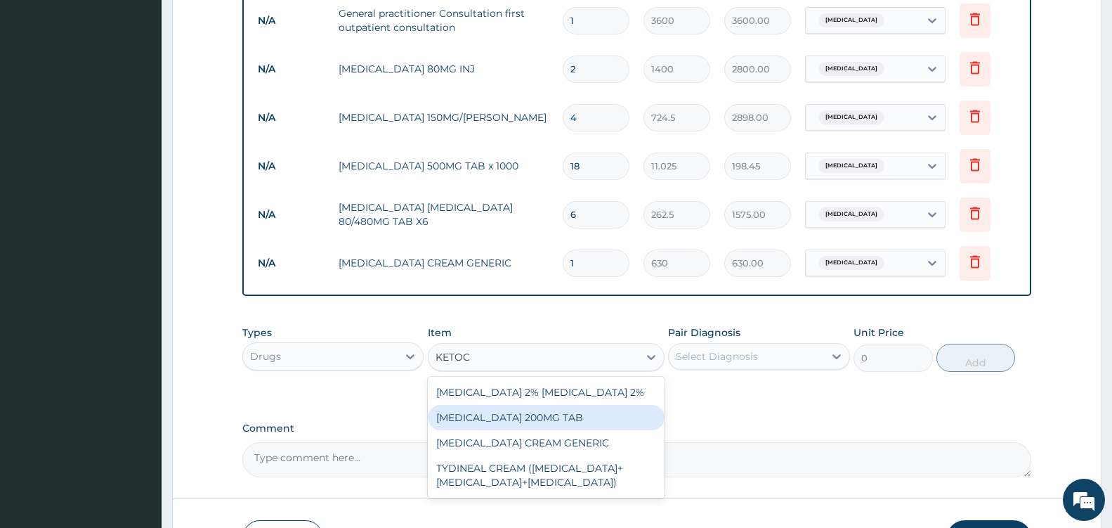
click at [582, 415] on div "[MEDICAL_DATA] 200MG TAB" at bounding box center [546, 417] width 237 height 25
type input "96.05924"
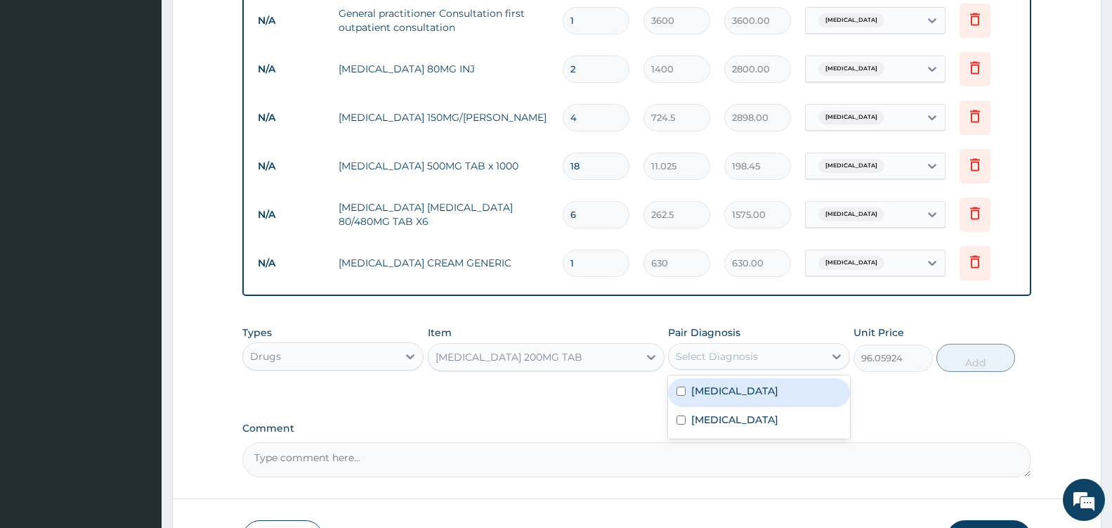
click at [795, 357] on div "Select Diagnosis" at bounding box center [746, 356] width 155 height 22
click at [736, 424] on label "[MEDICAL_DATA]" at bounding box center [734, 419] width 87 height 14
checkbox input "true"
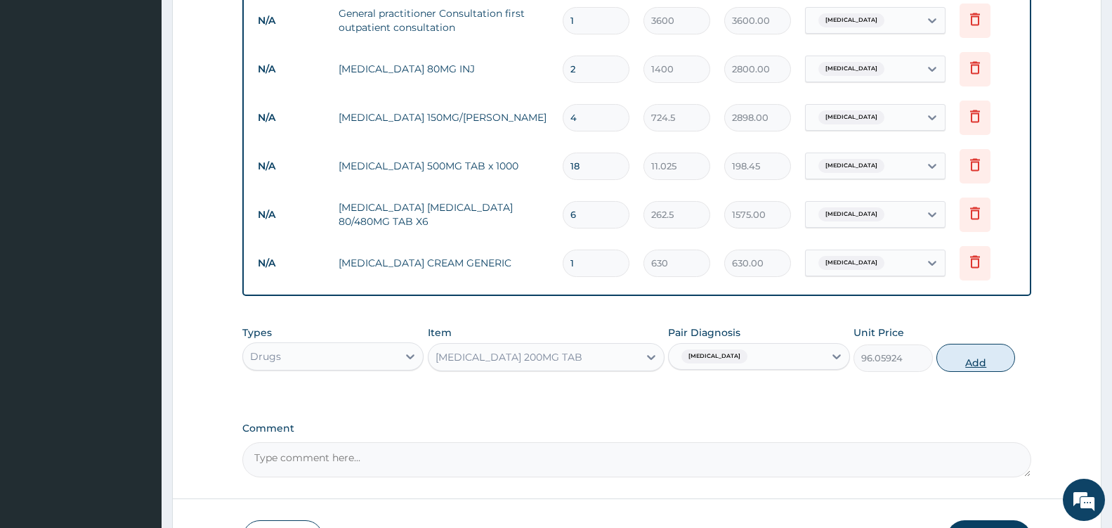
click at [975, 360] on button "Add" at bounding box center [976, 358] width 79 height 28
type input "0"
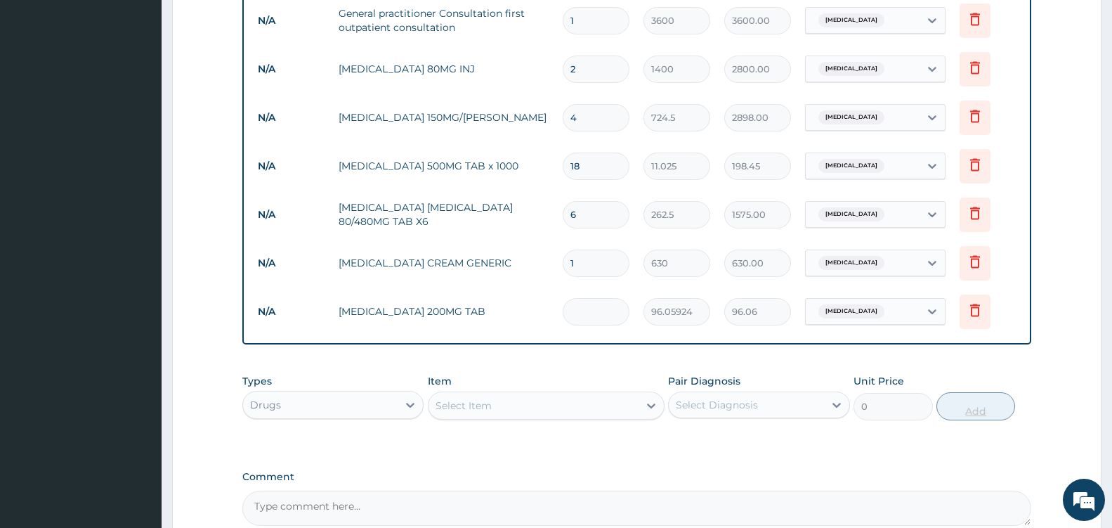
type input "0.00"
type input "2"
type input "192.12"
type input "20"
type input "1921.18"
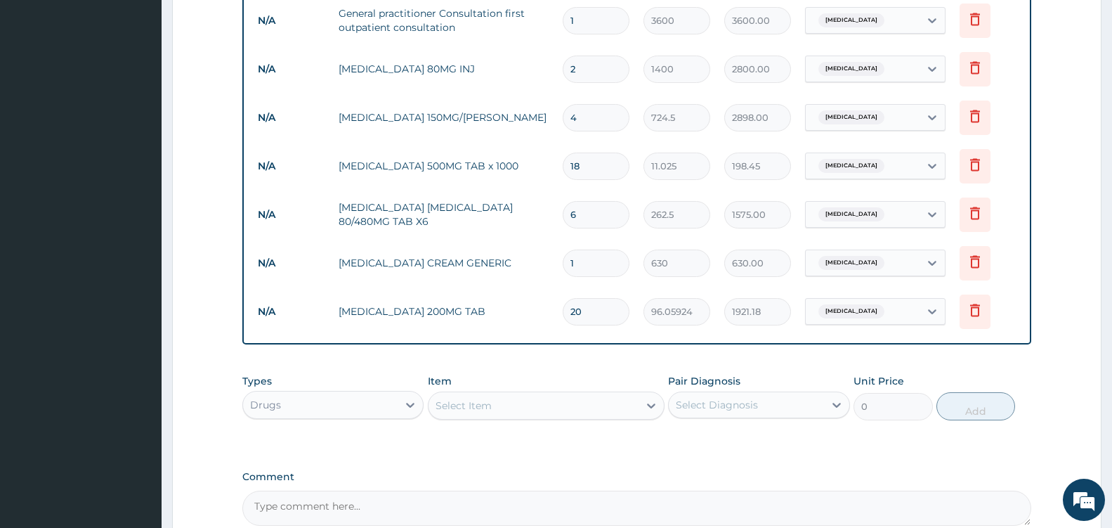
type input "20"
click at [634, 400] on div "Select Item" at bounding box center [534, 405] width 210 height 22
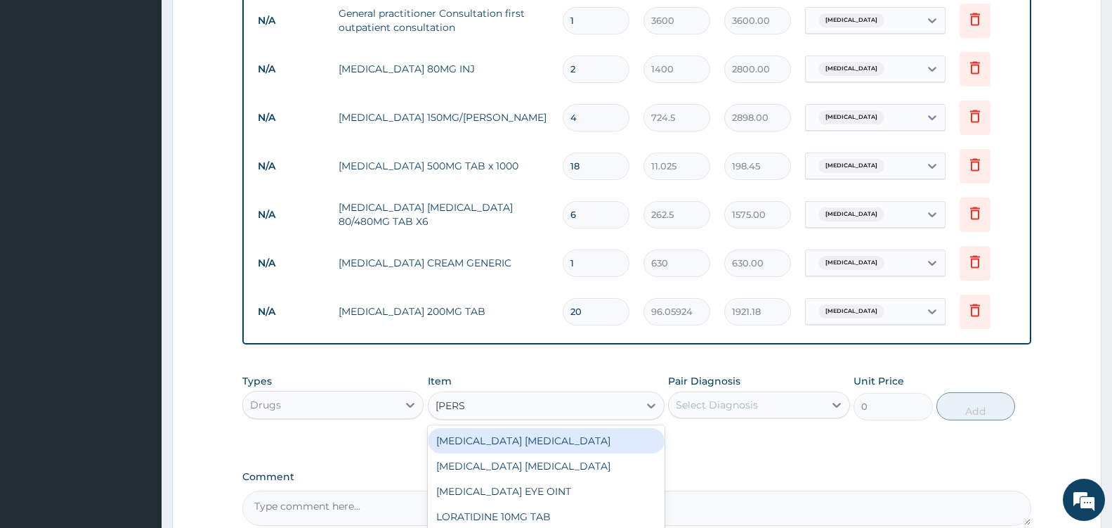
type input "LORAT"
click at [615, 444] on div "LORATIDINE 10MG TAB" at bounding box center [546, 440] width 237 height 25
type input "52.5"
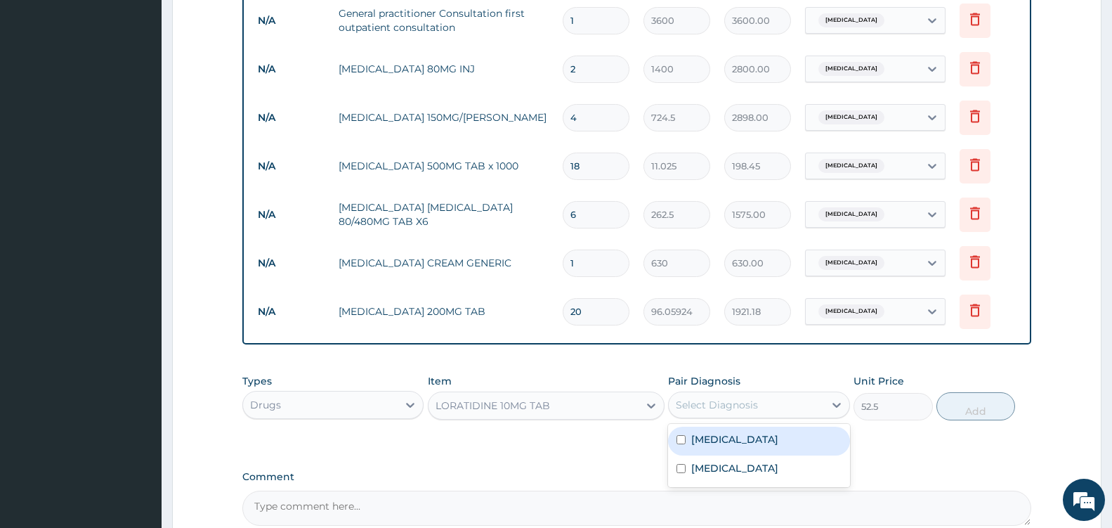
click at [815, 405] on div "Select Diagnosis" at bounding box center [746, 404] width 155 height 22
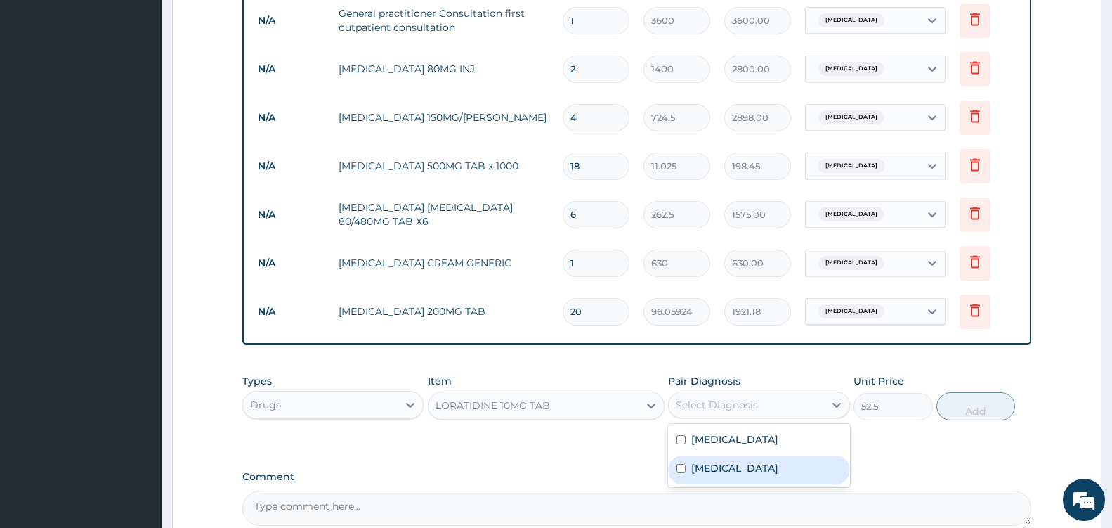
click at [782, 477] on div "[MEDICAL_DATA]" at bounding box center [758, 469] width 181 height 29
checkbox input "true"
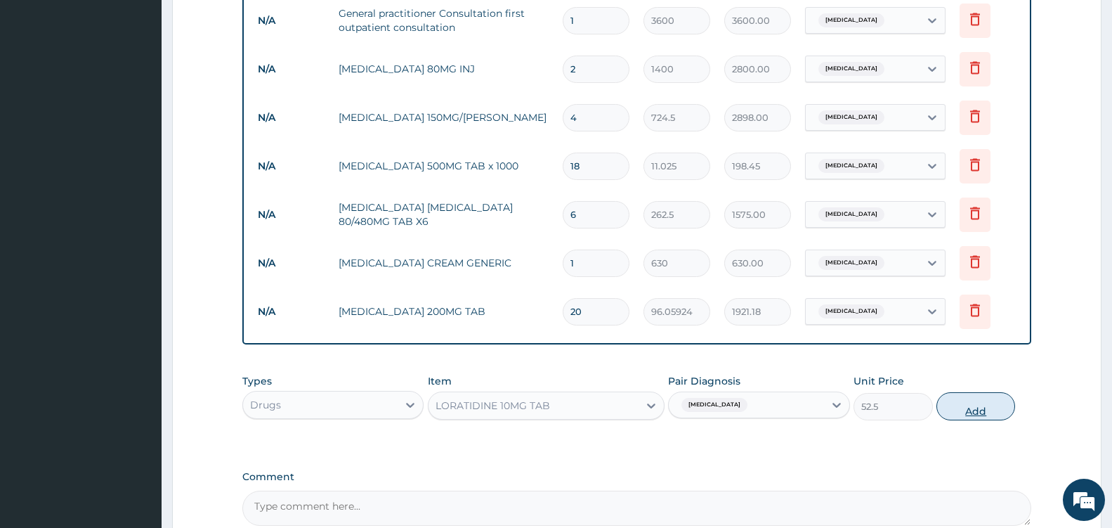
click at [989, 407] on button "Add" at bounding box center [976, 406] width 79 height 28
type input "0"
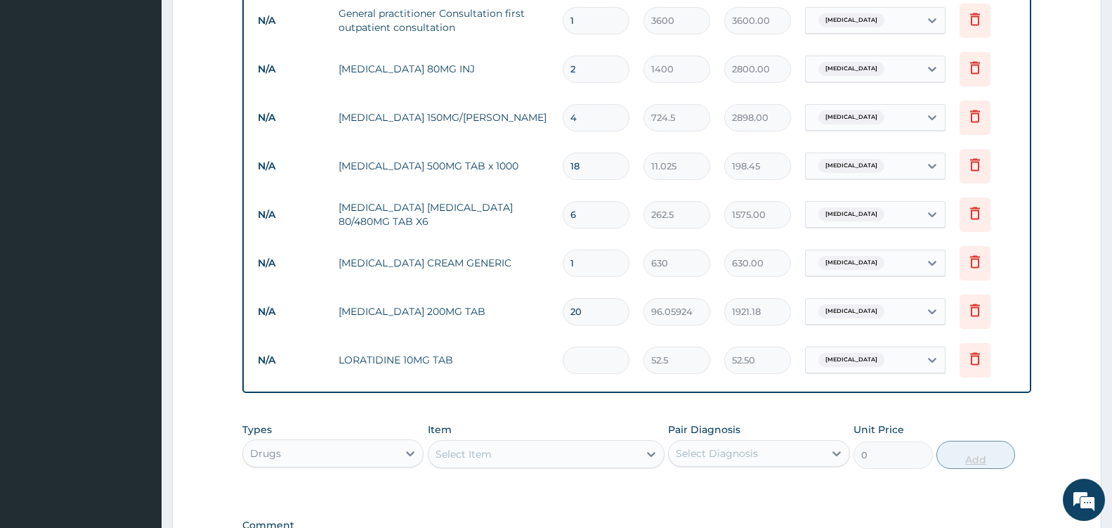
type input "0.00"
type input "7"
type input "367.50"
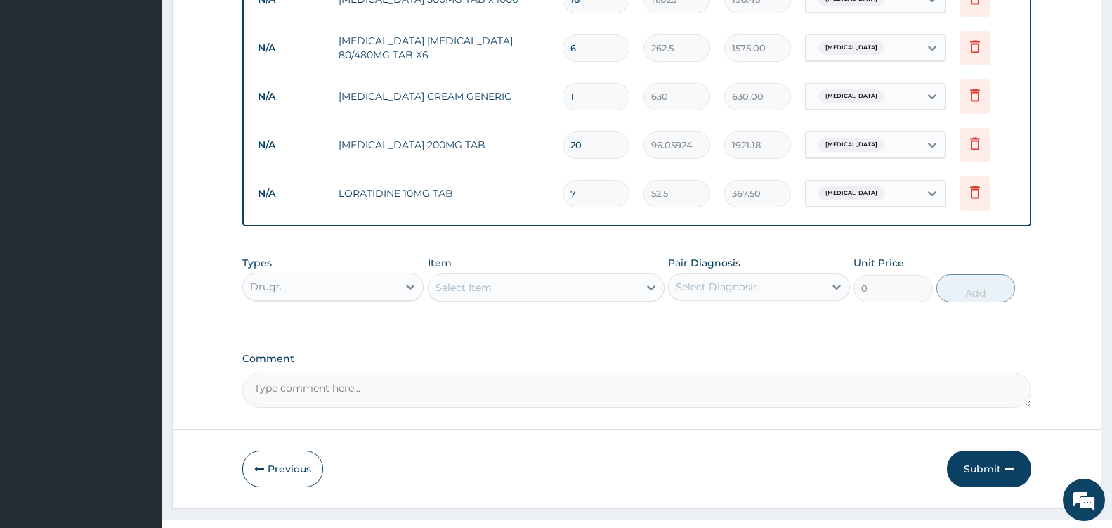
scroll to position [758, 0]
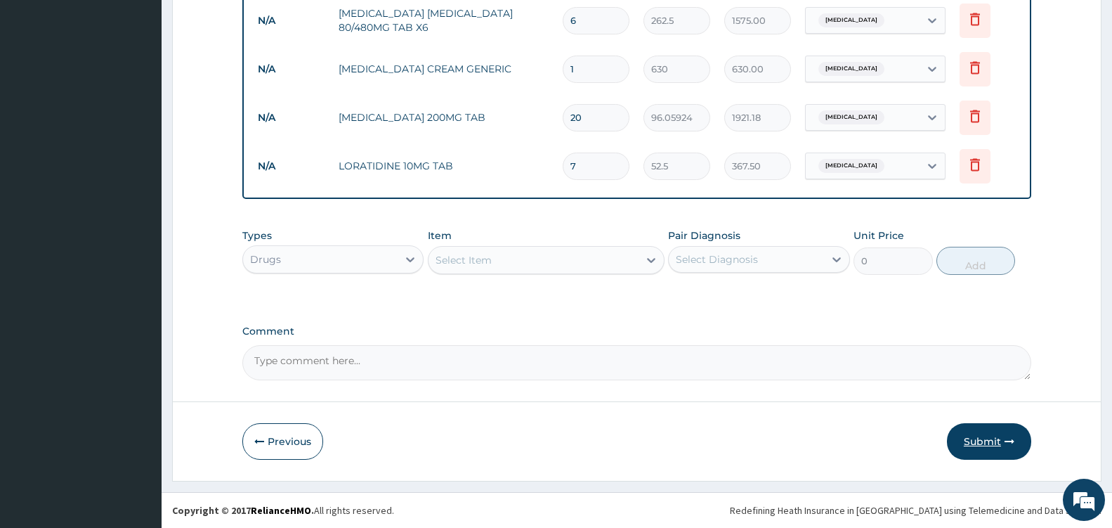
type input "7"
click at [984, 445] on button "Submit" at bounding box center [989, 441] width 84 height 37
